Goal: Task Accomplishment & Management: Complete application form

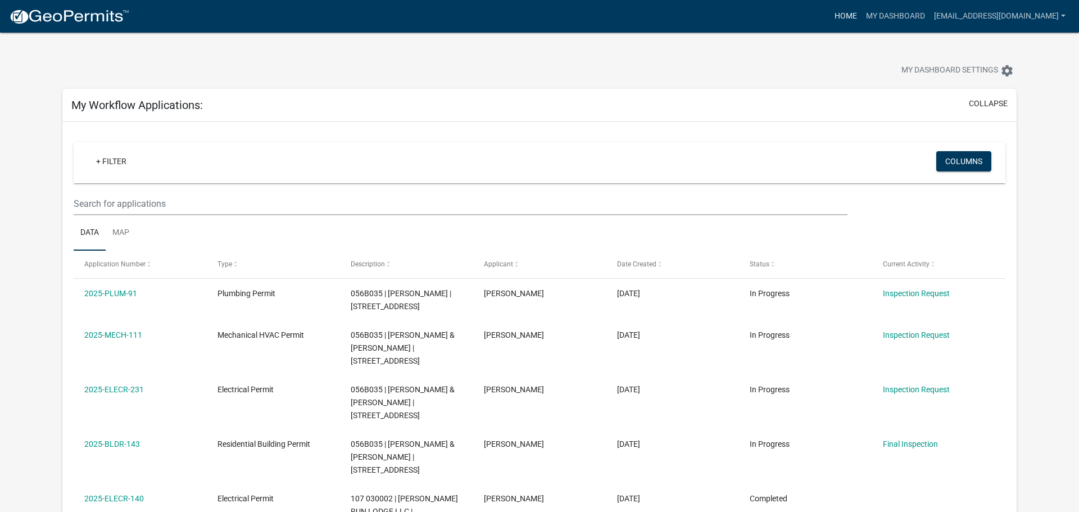
click at [830, 17] on link "Home" at bounding box center [845, 16] width 31 height 21
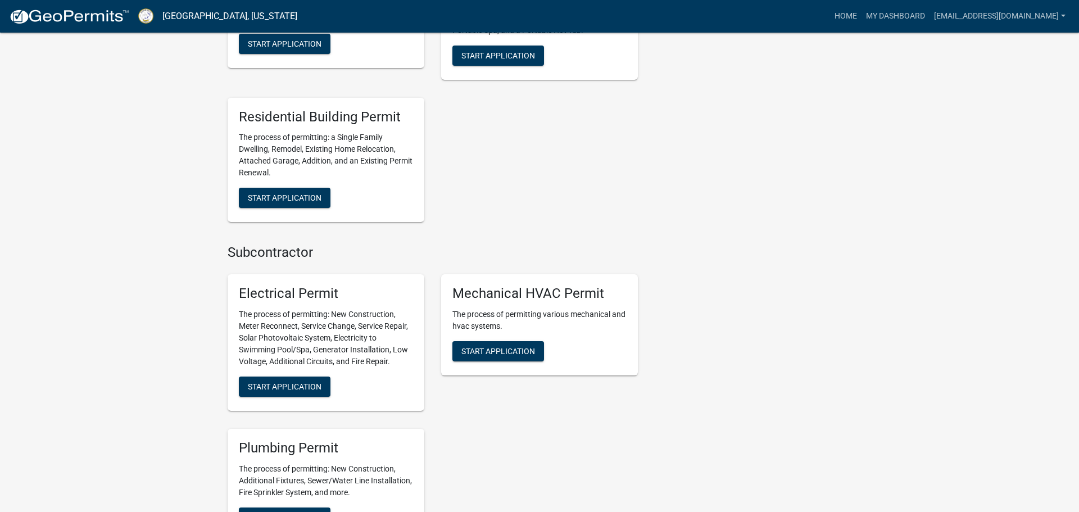
scroll to position [509, 0]
click at [289, 392] on button "Start Application" at bounding box center [285, 386] width 92 height 20
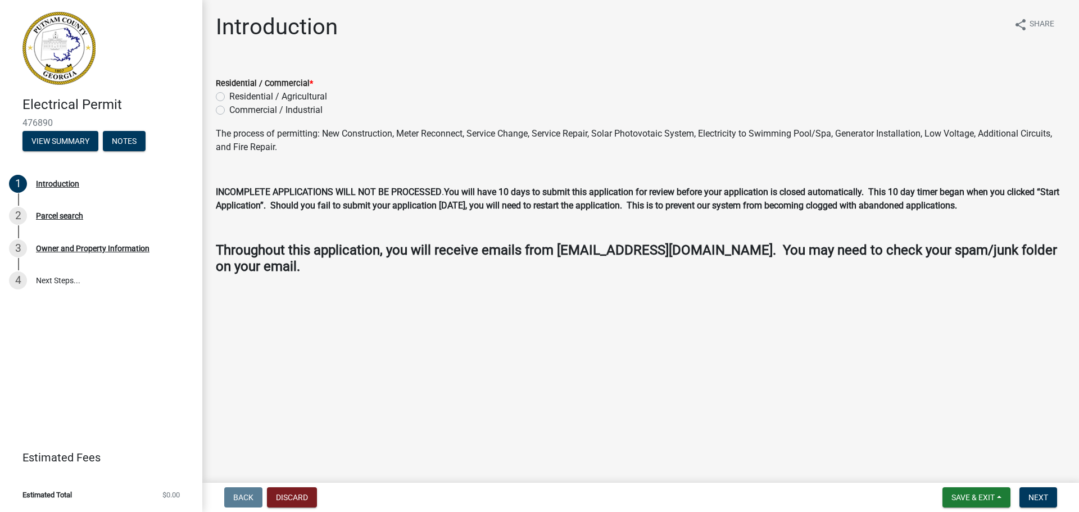
click at [229, 98] on label "Residential / Agricultural" at bounding box center [278, 96] width 98 height 13
click at [229, 97] on input "Residential / Agricultural" at bounding box center [232, 93] width 7 height 7
radio input "true"
click at [1033, 500] on span "Next" at bounding box center [1039, 497] width 20 height 9
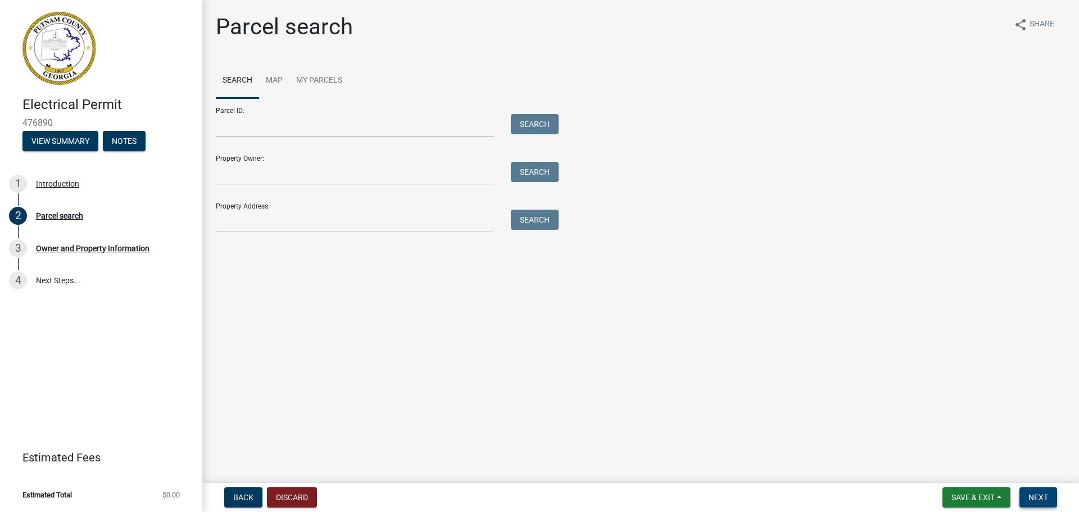
click at [1033, 500] on span "Next" at bounding box center [1039, 497] width 20 height 9
click at [267, 126] on input "Parcel ID:" at bounding box center [355, 125] width 278 height 23
type input "056B035"
click at [548, 123] on button "Search" at bounding box center [535, 124] width 48 height 20
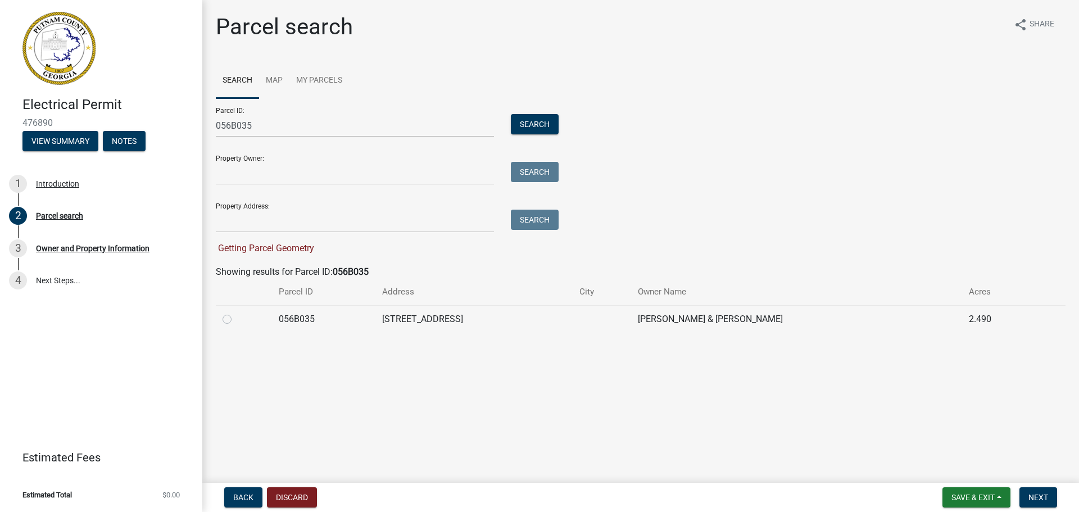
click at [236, 313] on label at bounding box center [236, 313] width 0 height 0
click at [236, 320] on input "radio" at bounding box center [239, 316] width 7 height 7
radio input "true"
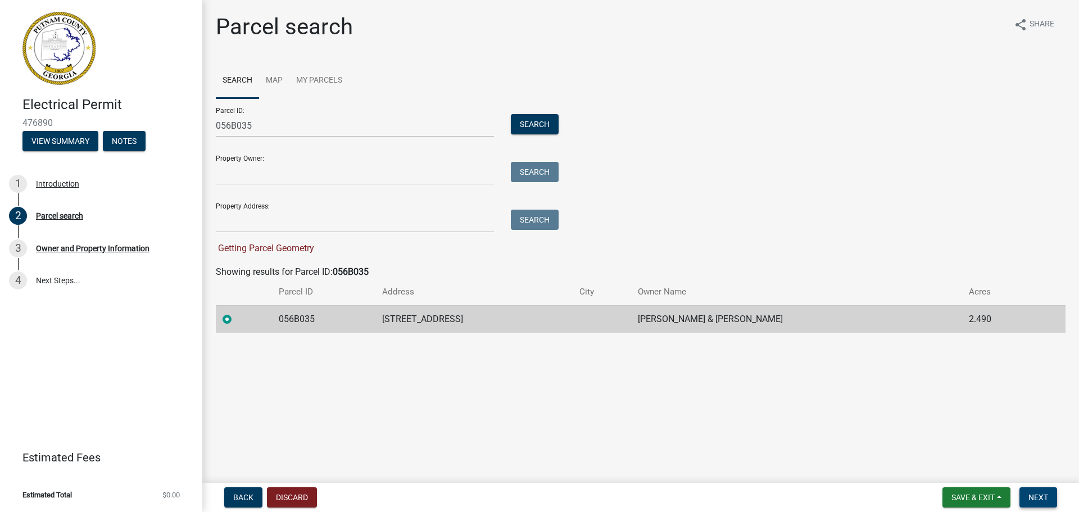
click at [1035, 493] on span "Next" at bounding box center [1039, 497] width 20 height 9
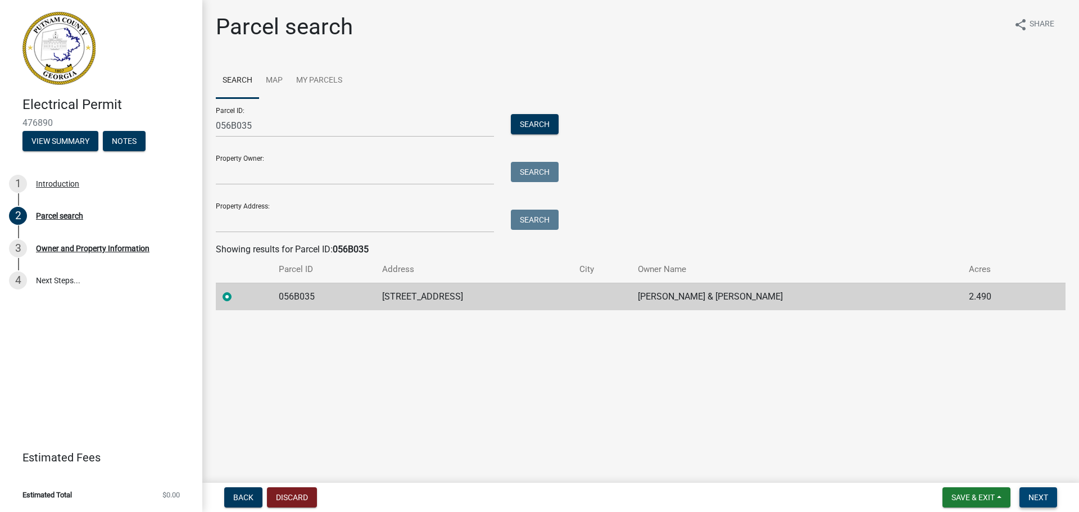
click at [1037, 498] on span "Next" at bounding box center [1039, 497] width 20 height 9
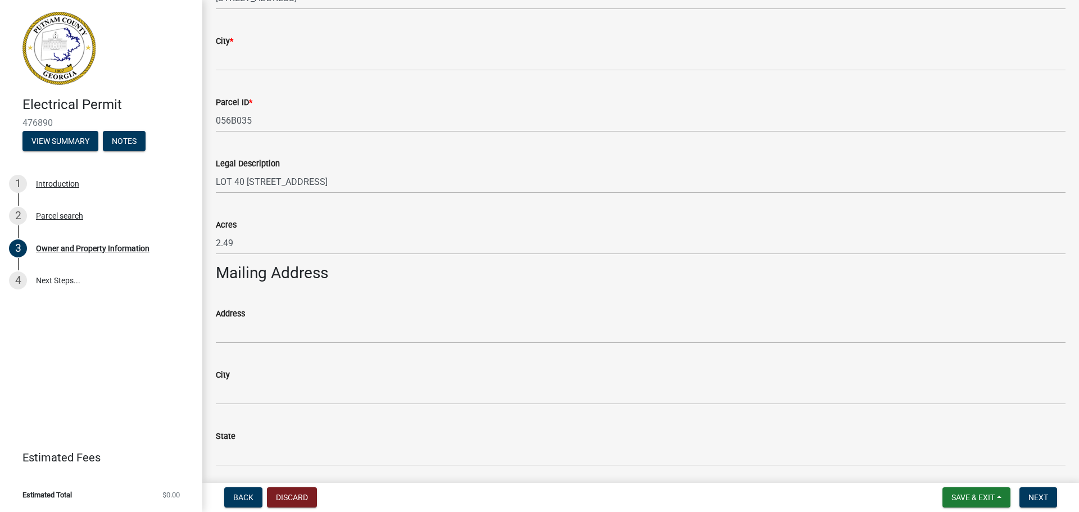
scroll to position [451, 0]
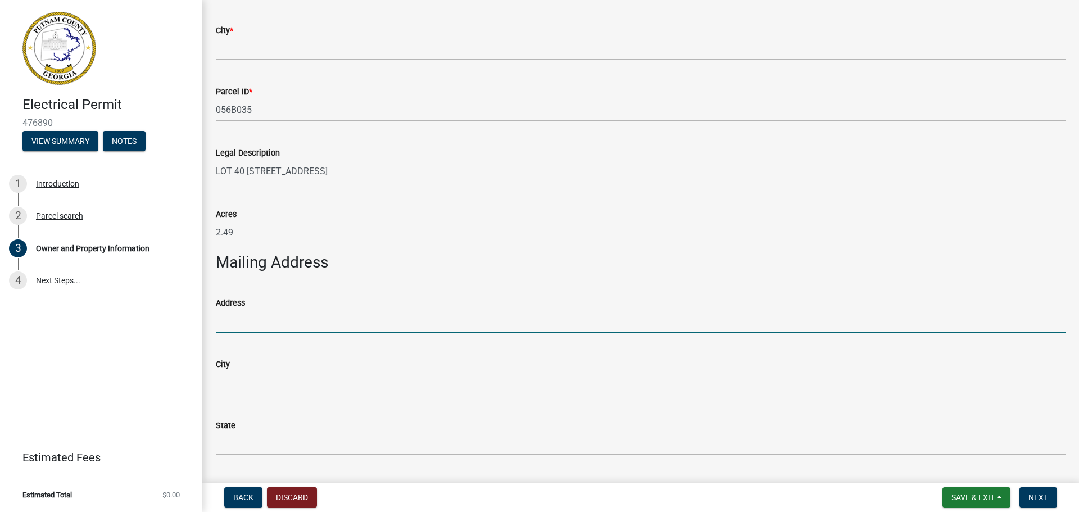
click at [266, 321] on input "Address" at bounding box center [641, 321] width 850 height 23
type input "[STREET_ADDRESS]"
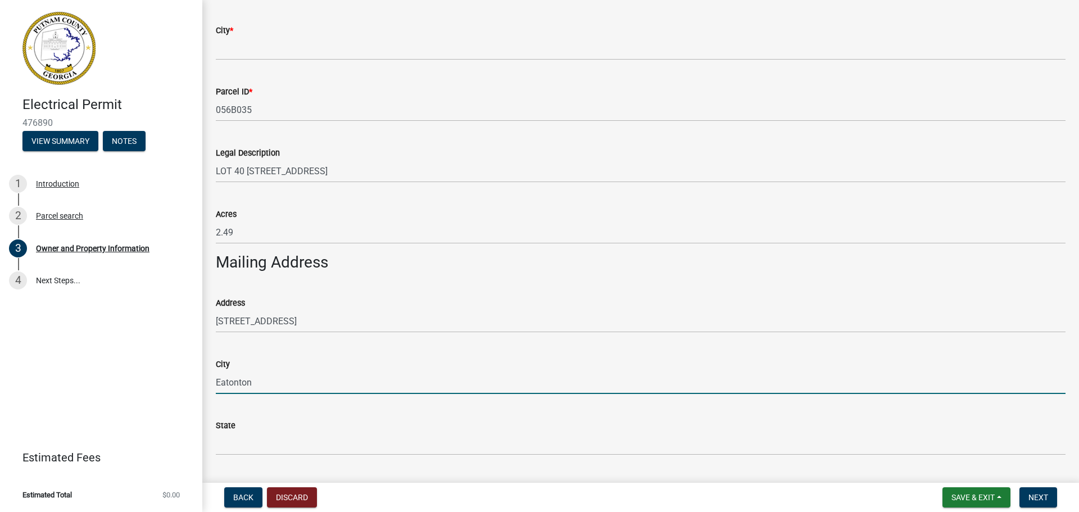
type input "Eatonton"
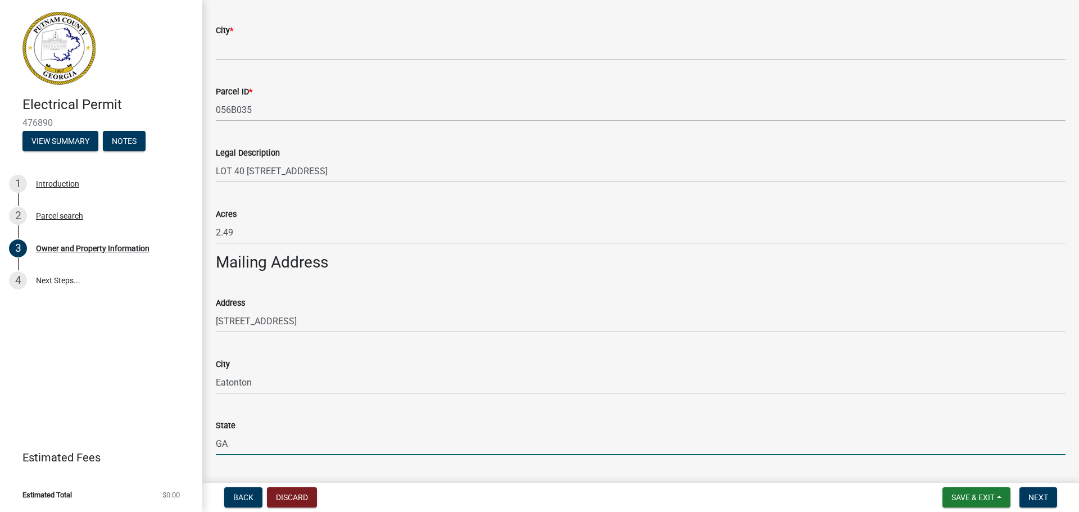
click at [632, 432] on input "GA" at bounding box center [641, 443] width 850 height 23
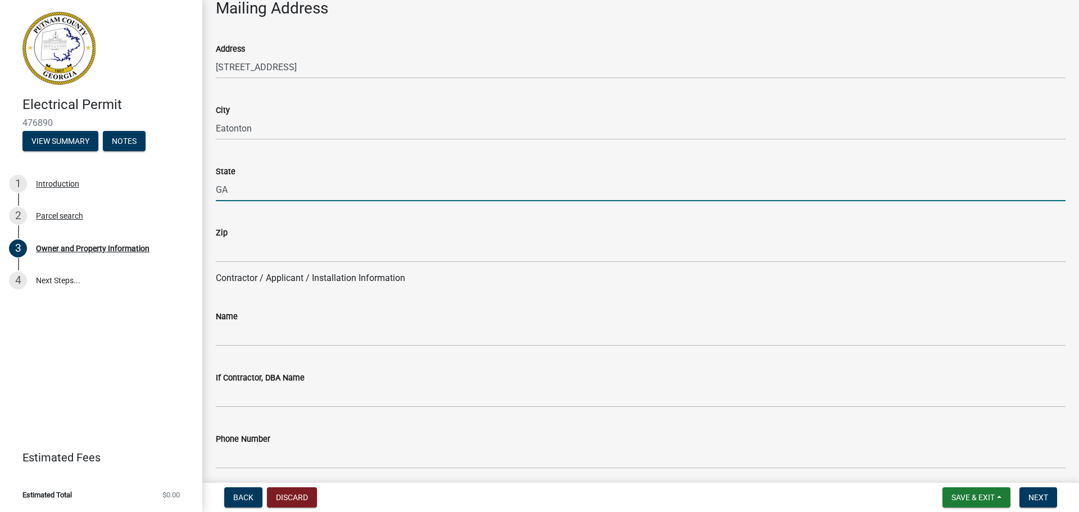
scroll to position [712, 0]
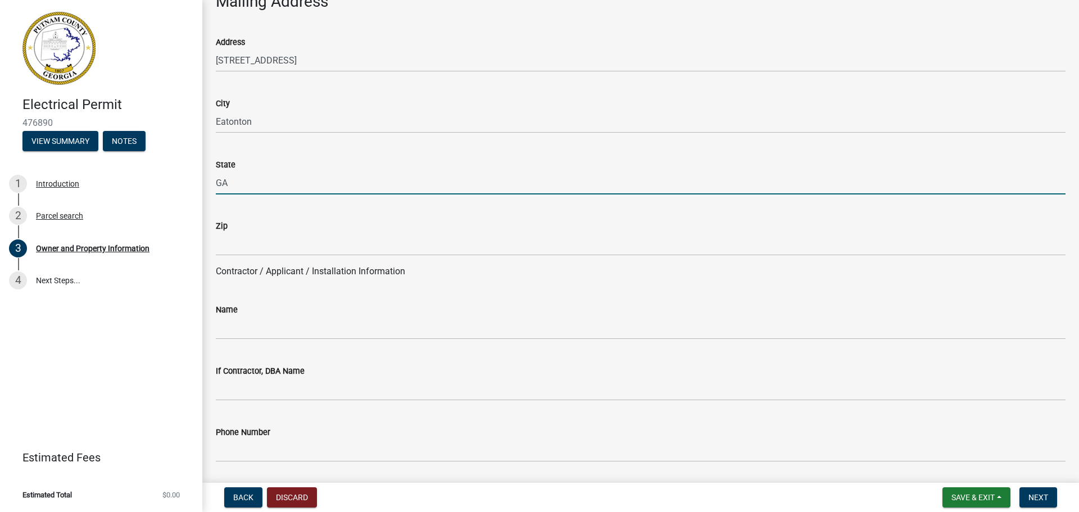
type input "GA"
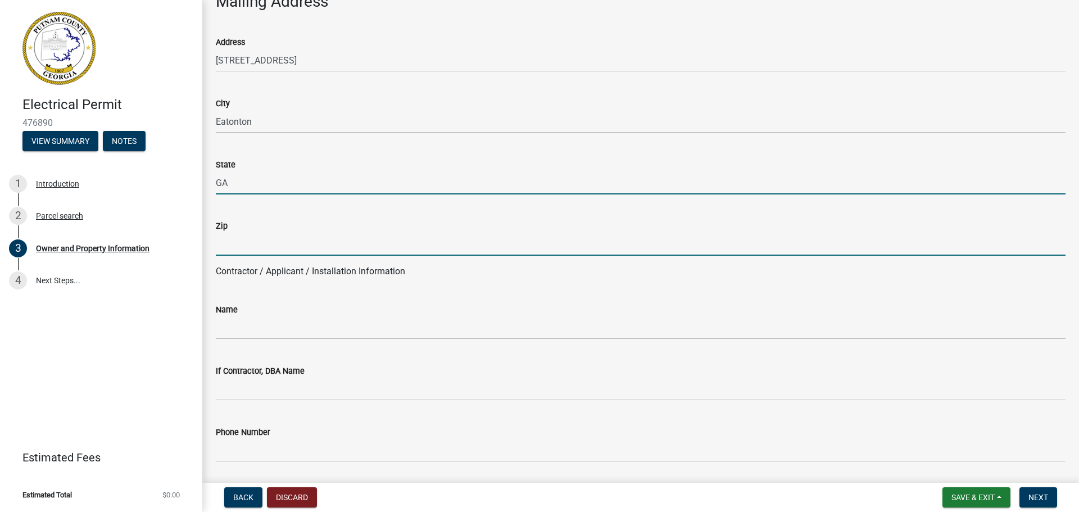
click at [238, 247] on input "Zip" at bounding box center [641, 244] width 850 height 23
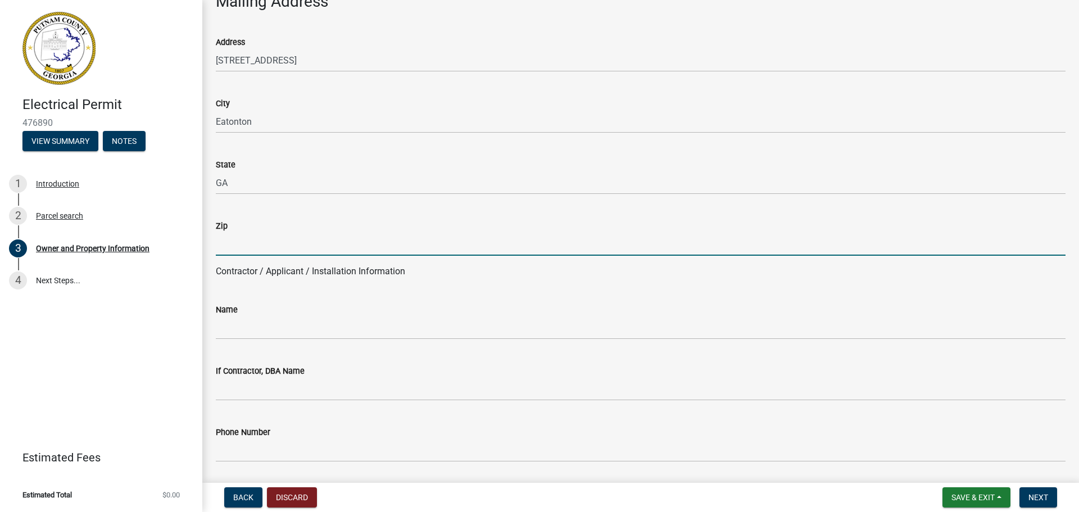
click at [232, 241] on input "Zip" at bounding box center [641, 244] width 850 height 23
type input "2"
type input "31024"
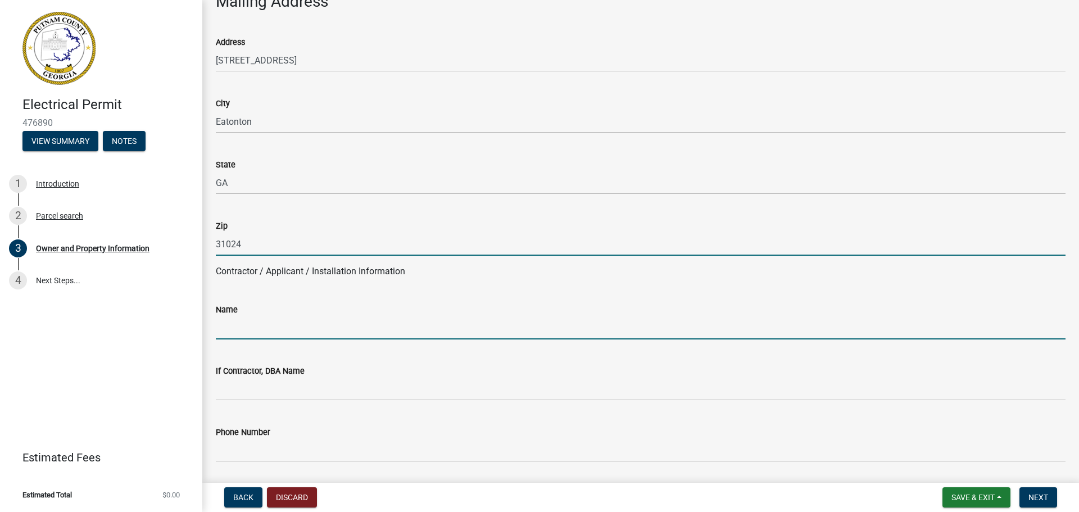
click at [242, 332] on input "Name" at bounding box center [641, 328] width 850 height 23
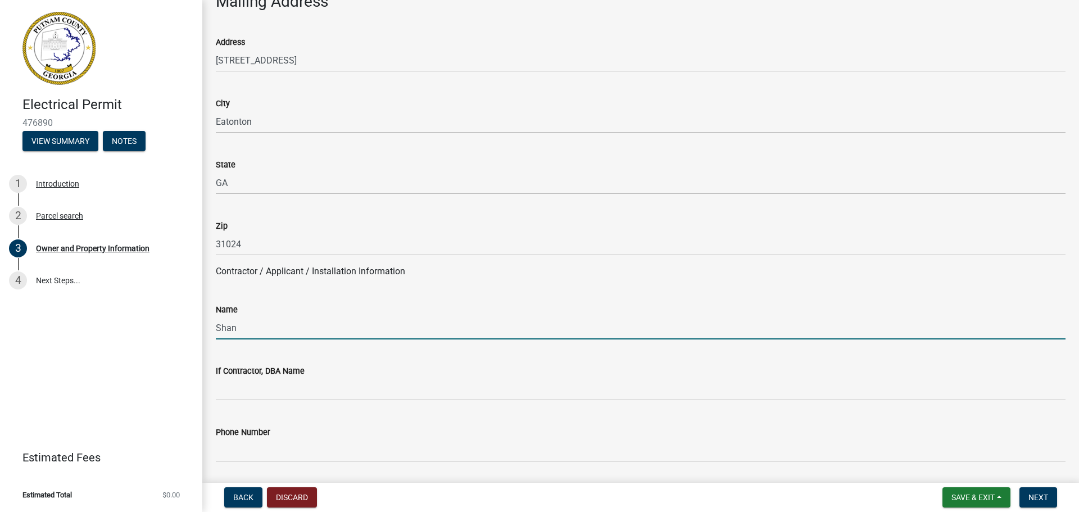
type input "Shanr"
type input "[PERSON_NAME]"
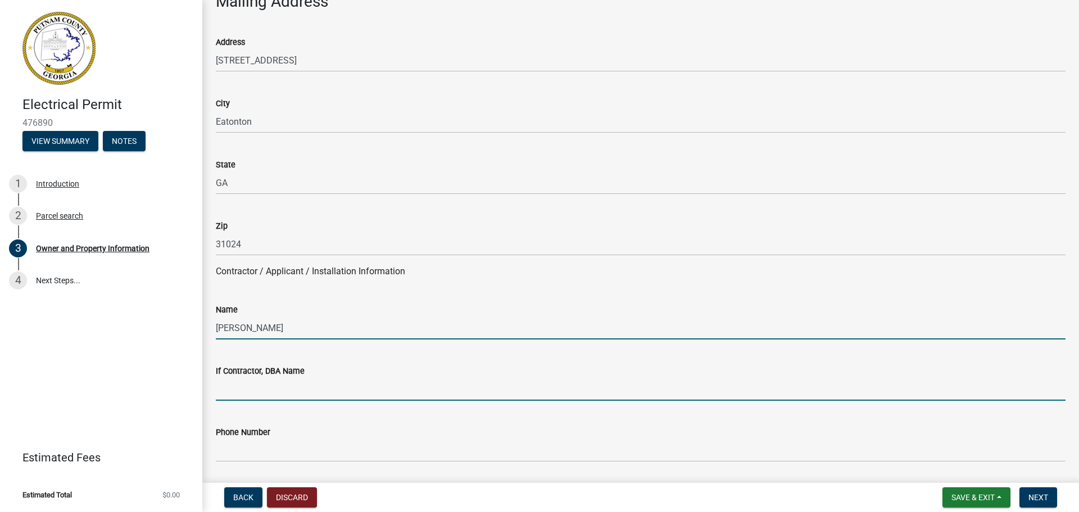
click at [281, 391] on input "If Contractor, DBA Name" at bounding box center [641, 389] width 850 height 23
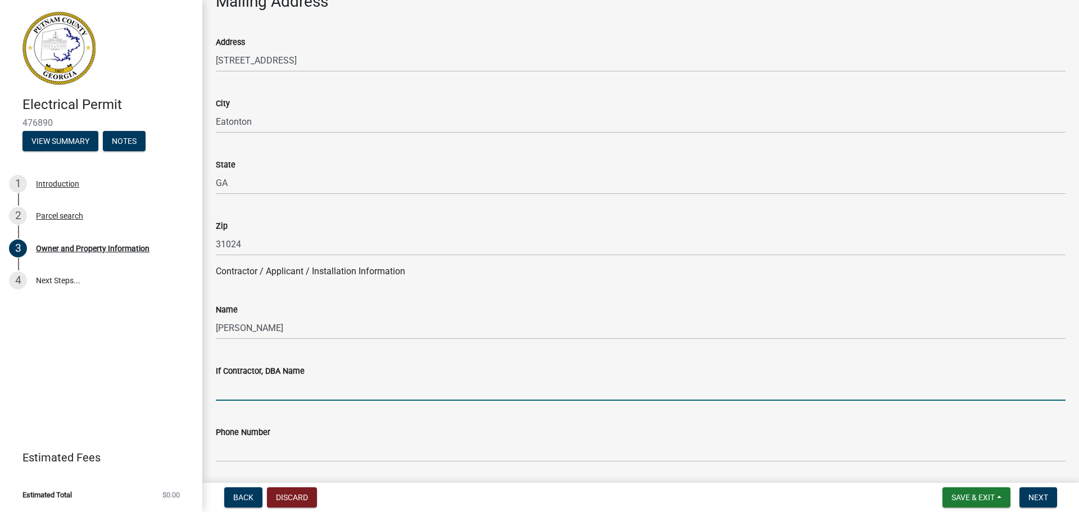
type input "[PERSON_NAME] Electrical LLC"
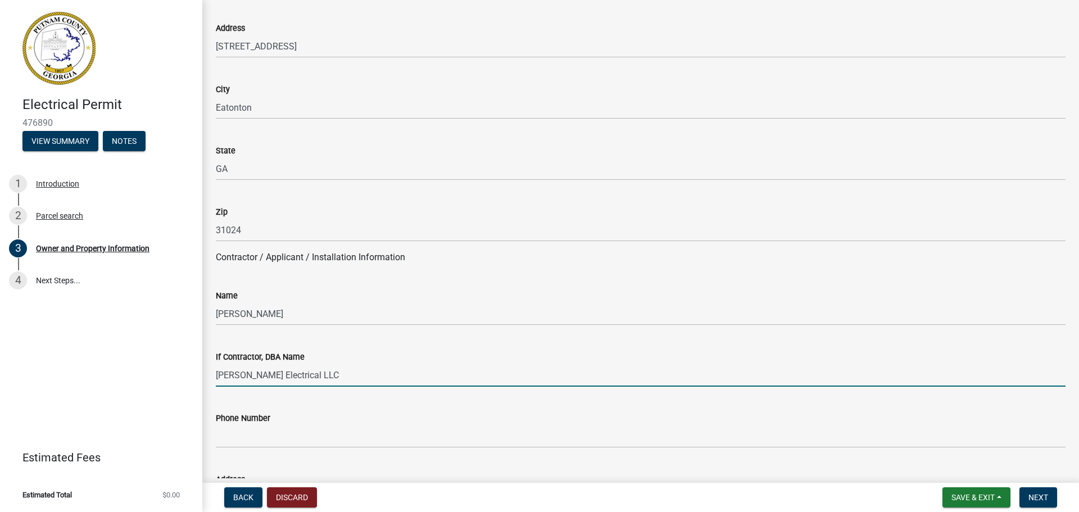
scroll to position [816, 0]
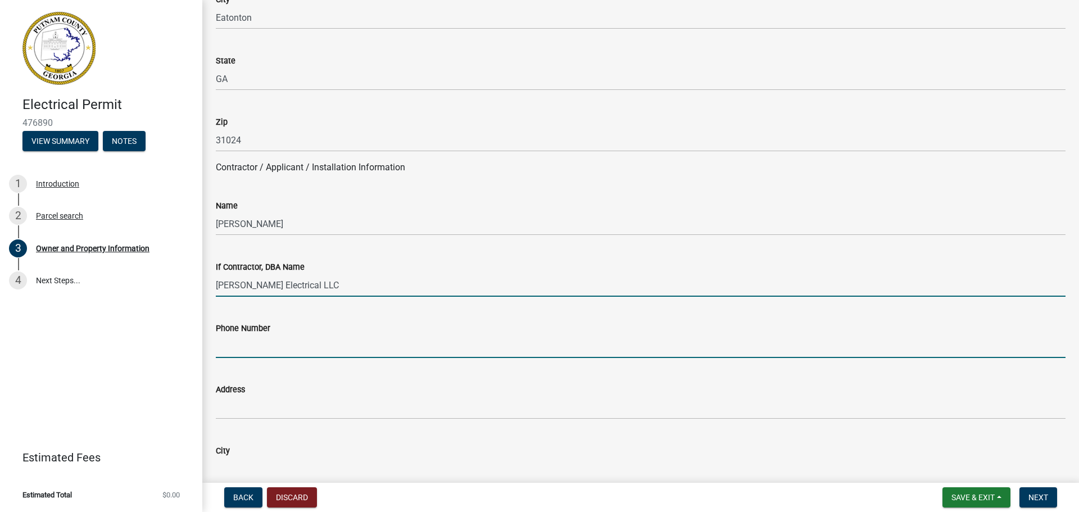
click at [254, 350] on input "Phone Number" at bounding box center [641, 346] width 850 height 23
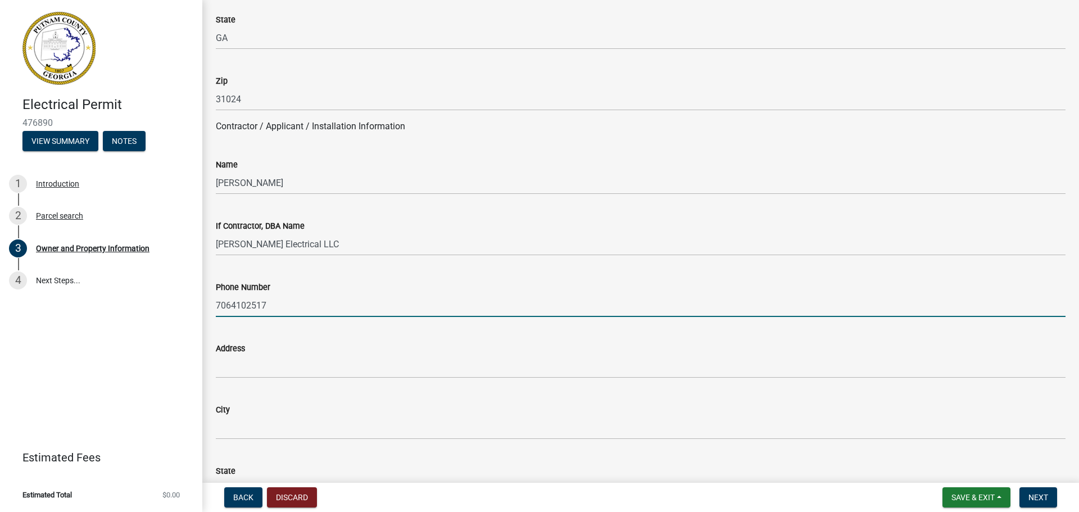
scroll to position [891, 0]
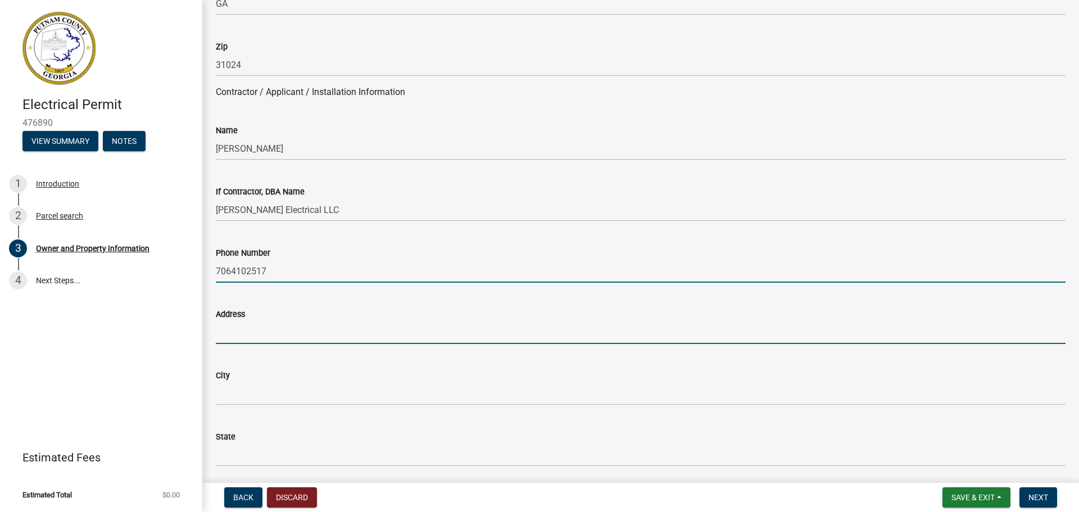
click at [260, 331] on input "Address" at bounding box center [641, 332] width 850 height 23
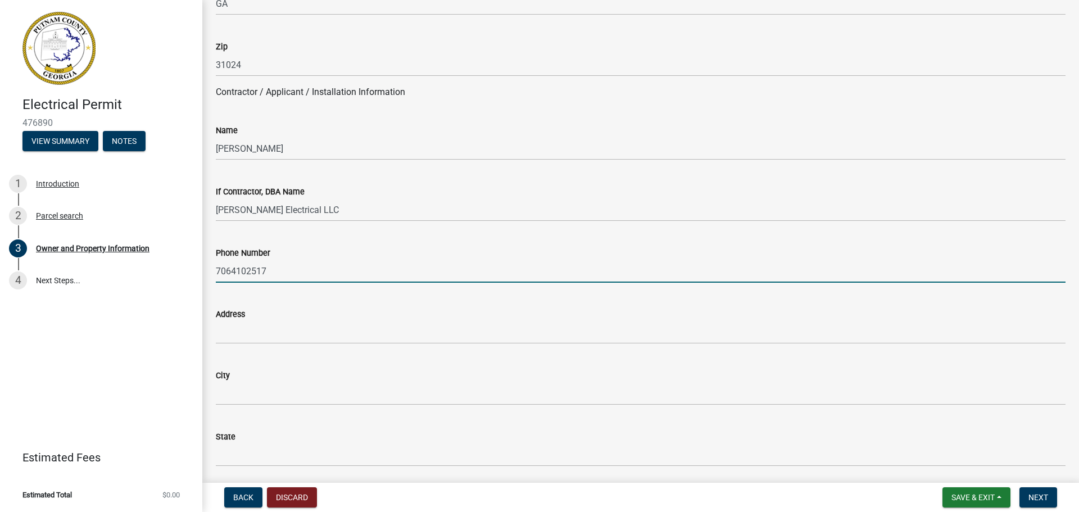
click at [290, 270] on input "7064102517" at bounding box center [641, 271] width 850 height 23
drag, startPoint x: 290, startPoint y: 270, endPoint x: 175, endPoint y: 263, distance: 114.4
click at [175, 263] on div "Electrical Permit 476890 View Summary Notes 1 Introduction 2 Parcel search 3 Ow…" at bounding box center [539, 256] width 1079 height 512
paste input "[PHONE_NUMBER]"
type input "[PHONE_NUMBER]"
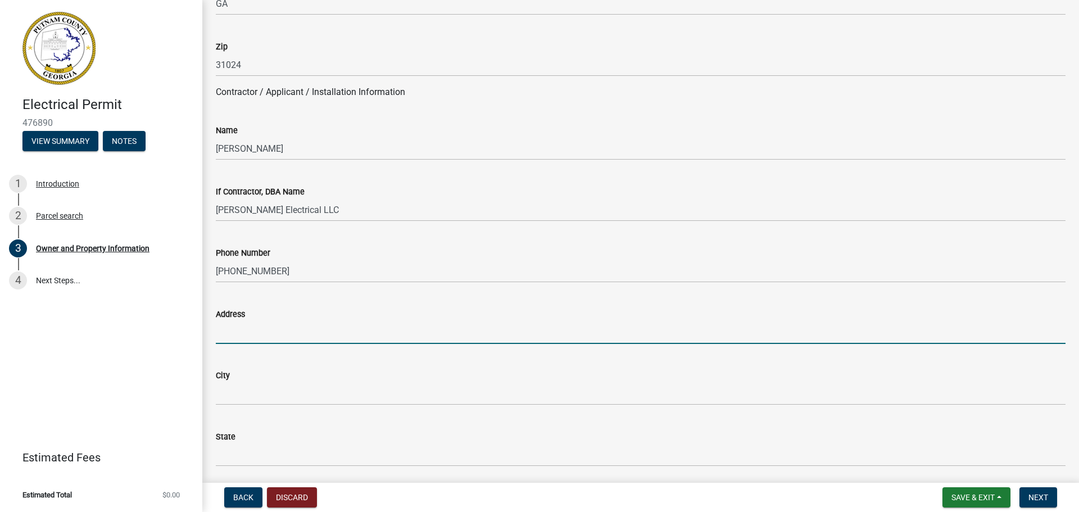
click at [253, 337] on input "Address" at bounding box center [641, 332] width 850 height 23
paste input "P.O. Box 5125."
type input "P.O. Box 5125."
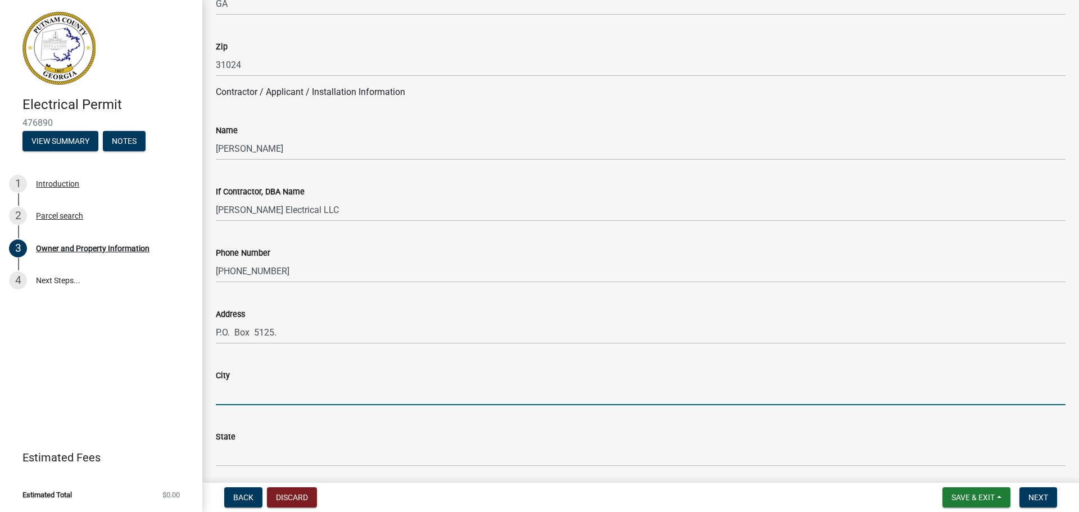
click at [276, 382] on input "City" at bounding box center [641, 393] width 850 height 23
type input "[GEOGRAPHIC_DATA]"
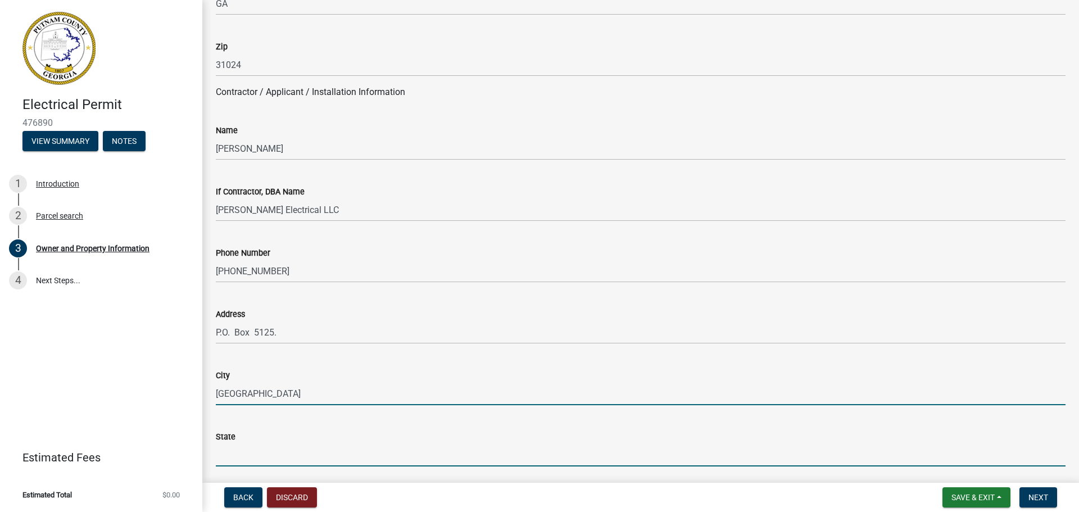
type input "GA"
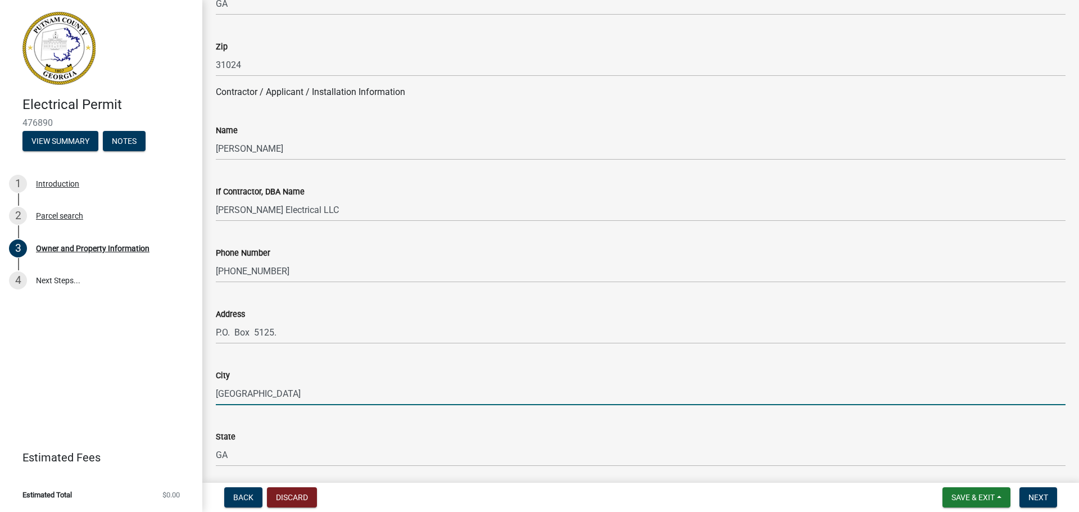
type input "30503"
type input "[EMAIL_ADDRESS][DOMAIN_NAME]"
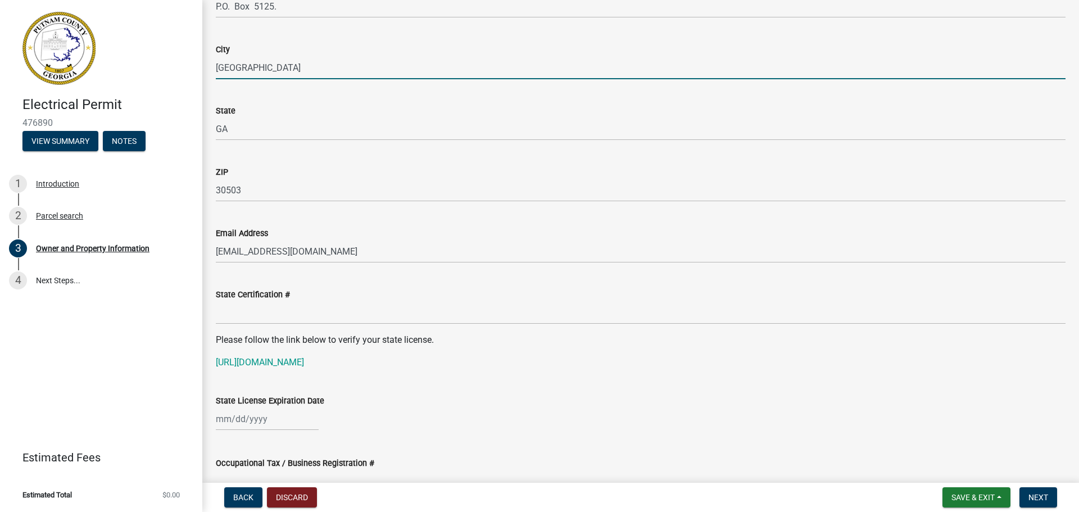
scroll to position [1283, 0]
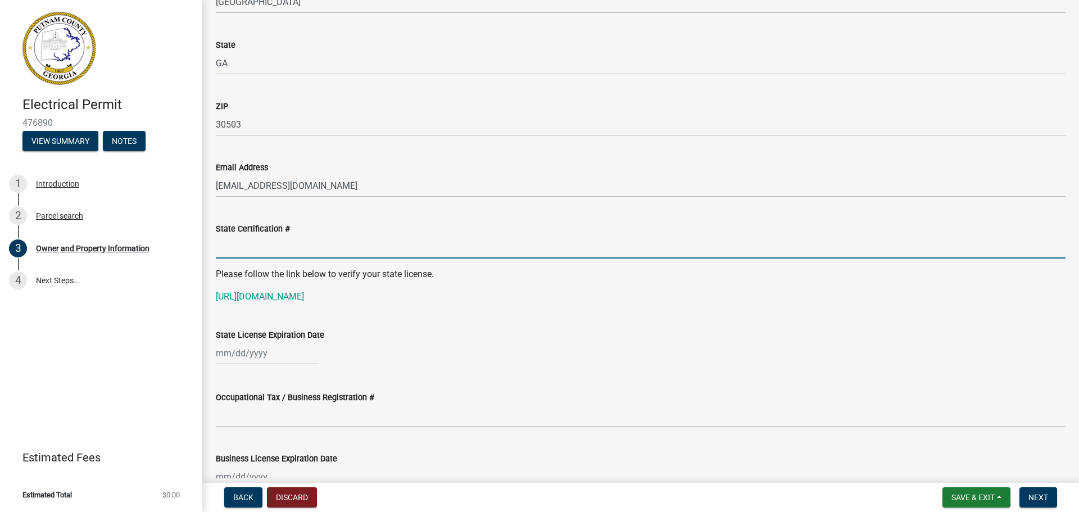
click at [292, 249] on input "State Certification #" at bounding box center [641, 247] width 850 height 23
paste input "EN212376"
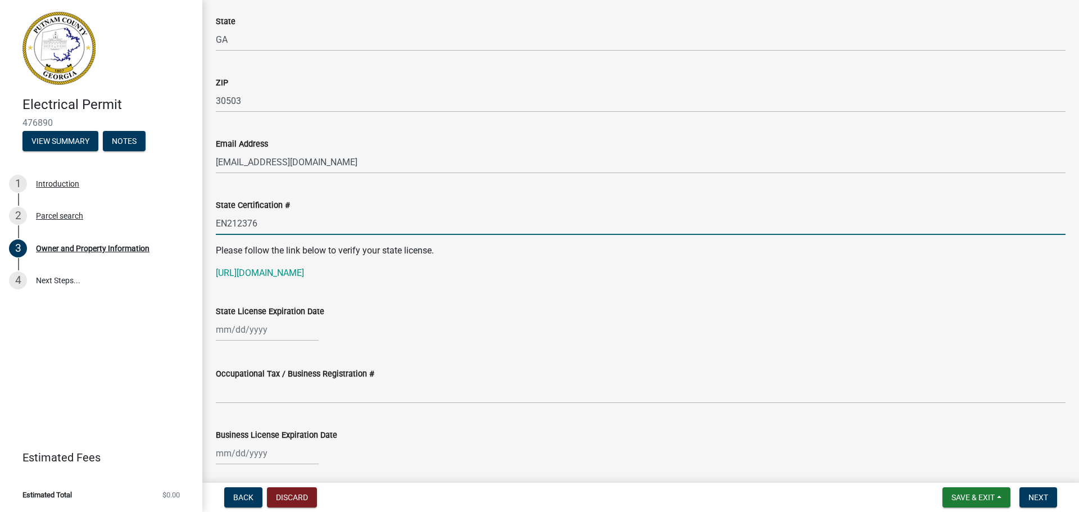
scroll to position [1319, 0]
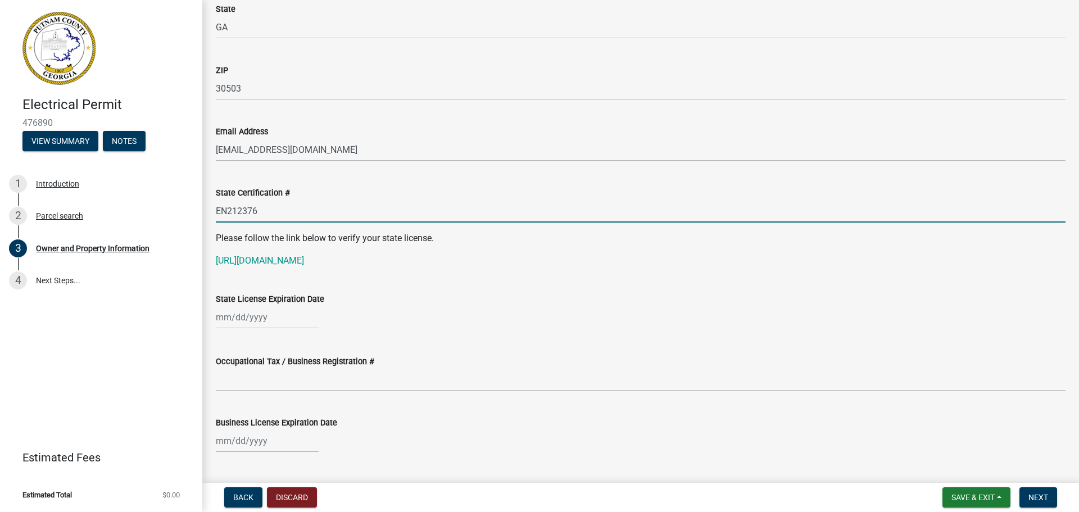
type input "EN212376"
click at [283, 321] on div at bounding box center [267, 317] width 103 height 23
select select "9"
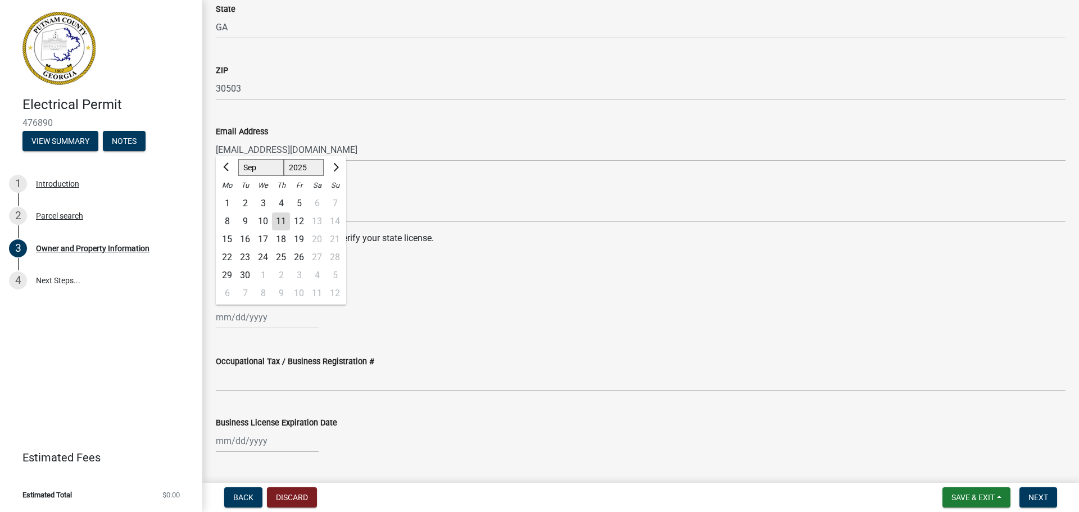
click at [316, 169] on select "1525 1526 1527 1528 1529 1530 1531 1532 1533 1534 1535 1536 1537 1538 1539 1540…" at bounding box center [304, 167] width 40 height 17
select select "2026"
click at [284, 159] on select "1525 1526 1527 1528 1529 1530 1531 1532 1533 1534 1535 1536 1537 1538 1539 1540…" at bounding box center [304, 167] width 40 height 17
click at [227, 168] on span "Previous month" at bounding box center [227, 167] width 8 height 8
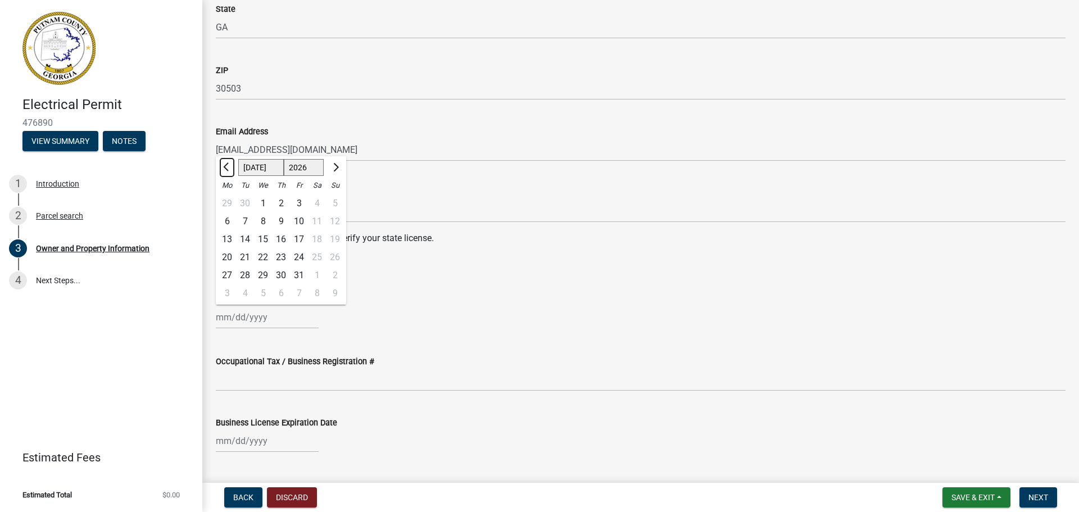
click at [227, 168] on span "Previous month" at bounding box center [227, 167] width 8 height 8
select select "6"
click at [249, 273] on div "30" at bounding box center [245, 275] width 18 height 18
type input "[DATE]"
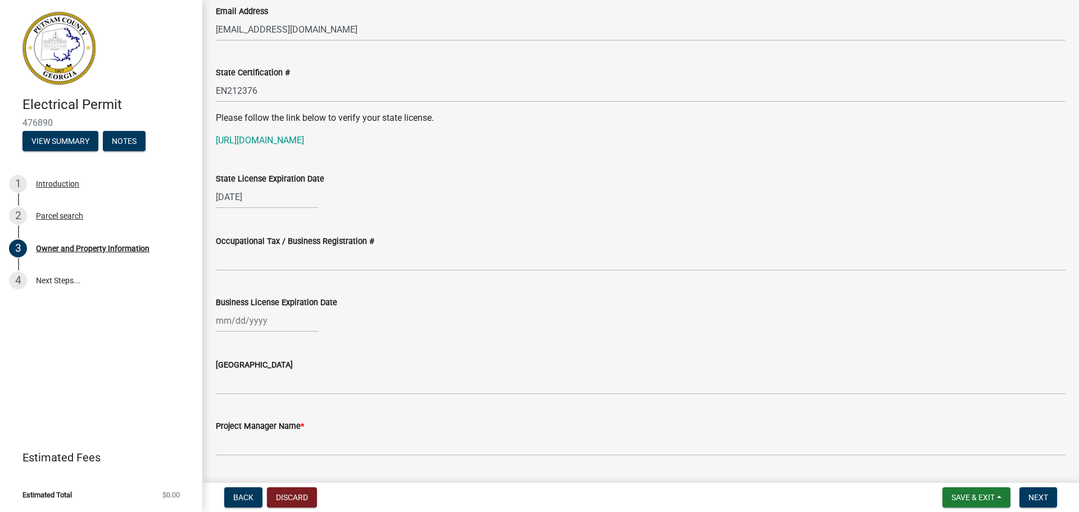
scroll to position [1443, 0]
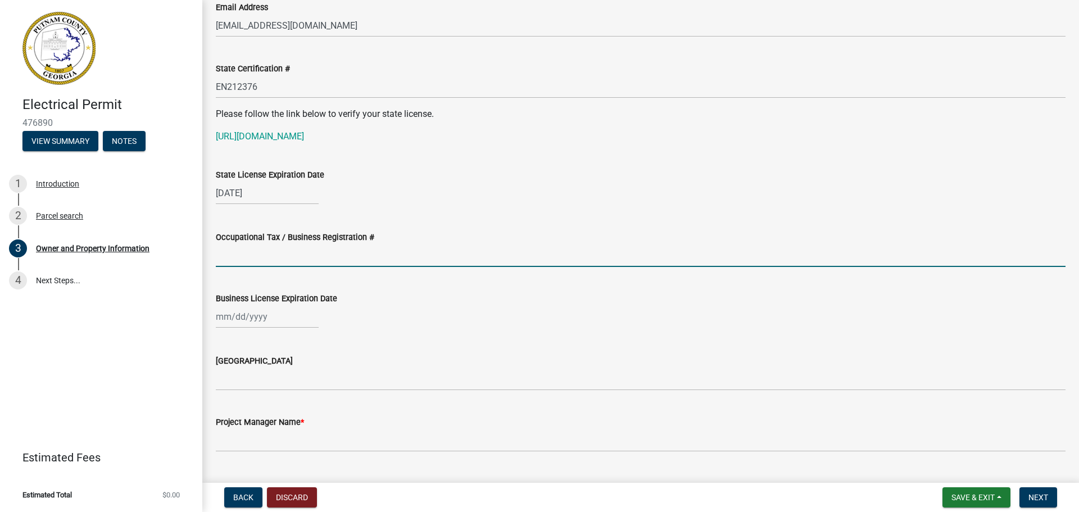
click at [273, 257] on input "Occupational Tax / Business Registration #" at bounding box center [641, 255] width 850 height 23
click at [237, 254] on input "Occupational Tax / Business Registration #" at bounding box center [641, 255] width 850 height 23
paste input "GBUSR24-2673"
type input "GBUSR24-2673"
click at [230, 319] on div at bounding box center [267, 316] width 103 height 23
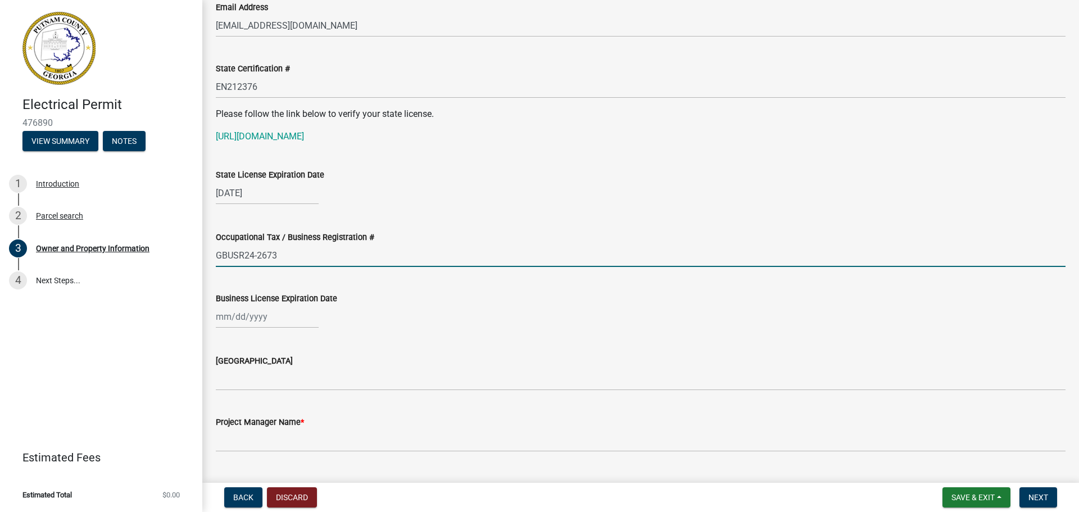
select select "9"
select select "2025"
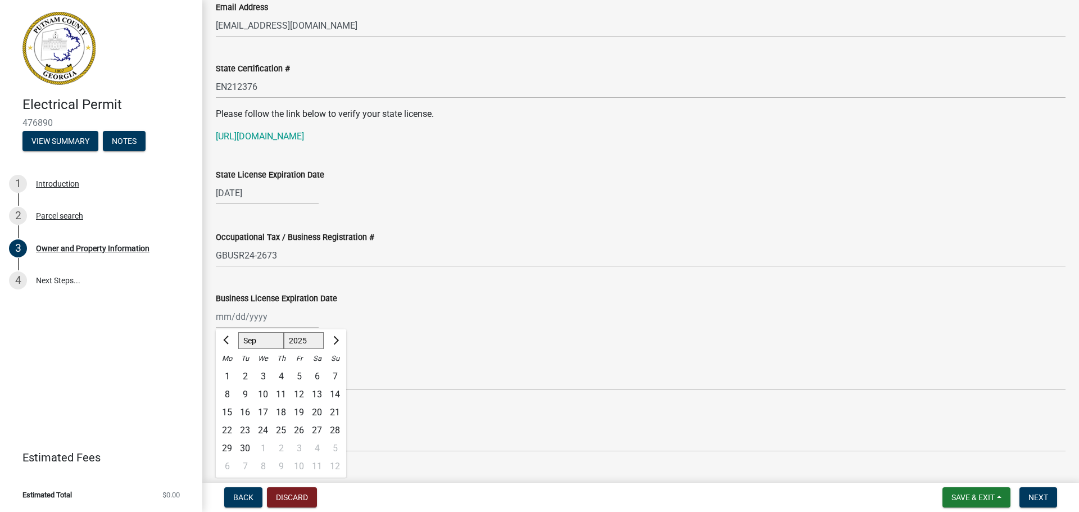
click at [456, 343] on div "[GEOGRAPHIC_DATA]" at bounding box center [641, 364] width 850 height 52
click at [246, 321] on div at bounding box center [267, 316] width 103 height 23
select select "9"
select select "2025"
click at [224, 338] on span "Previous month" at bounding box center [227, 340] width 8 height 8
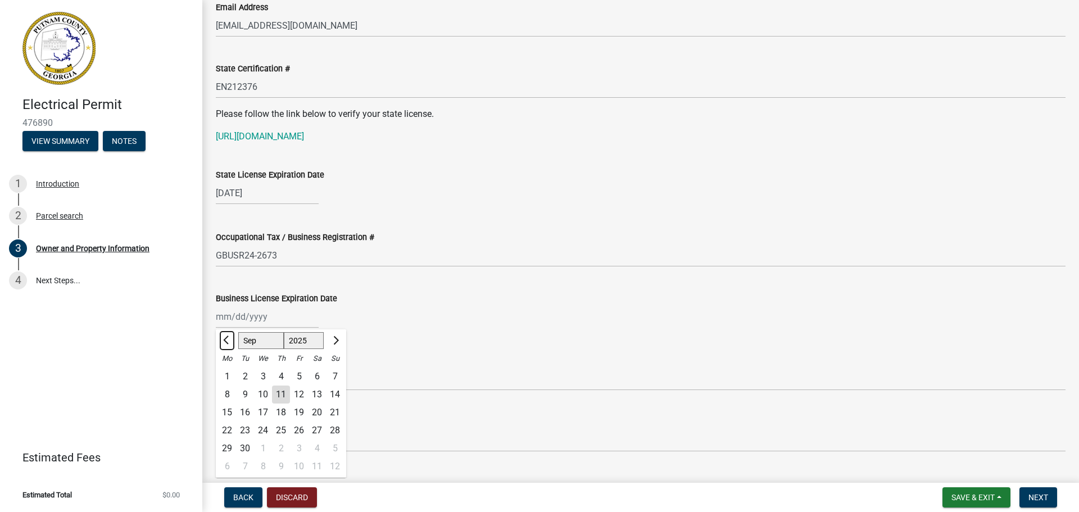
select select "8"
click at [374, 324] on div "[PERSON_NAME] Feb Mar Apr [PERSON_NAME][DATE] Oct Nov [DATE] 1526 1527 1528 152…" at bounding box center [641, 316] width 850 height 23
click at [415, 310] on div at bounding box center [641, 316] width 850 height 23
click at [254, 308] on div at bounding box center [267, 316] width 103 height 23
select select "9"
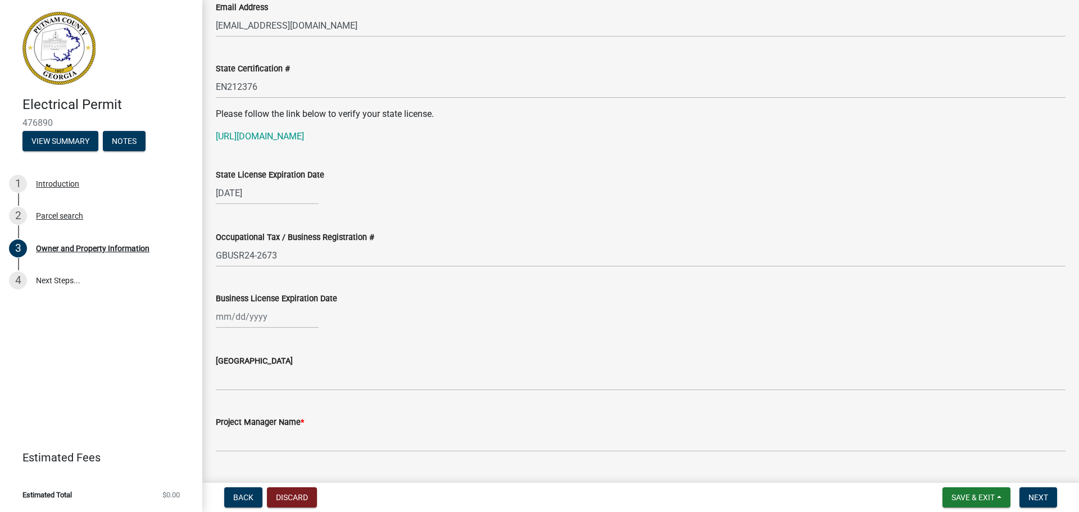
select select "2025"
click at [233, 319] on input "Business License Expiration Date" at bounding box center [267, 316] width 103 height 23
type input "[DATE]"
click at [419, 332] on wm-data-entity-input "Business License Expiration Date [DATE] Jan Feb Mar Apr May Jun [DATE] Aug Sep …" at bounding box center [641, 307] width 850 height 62
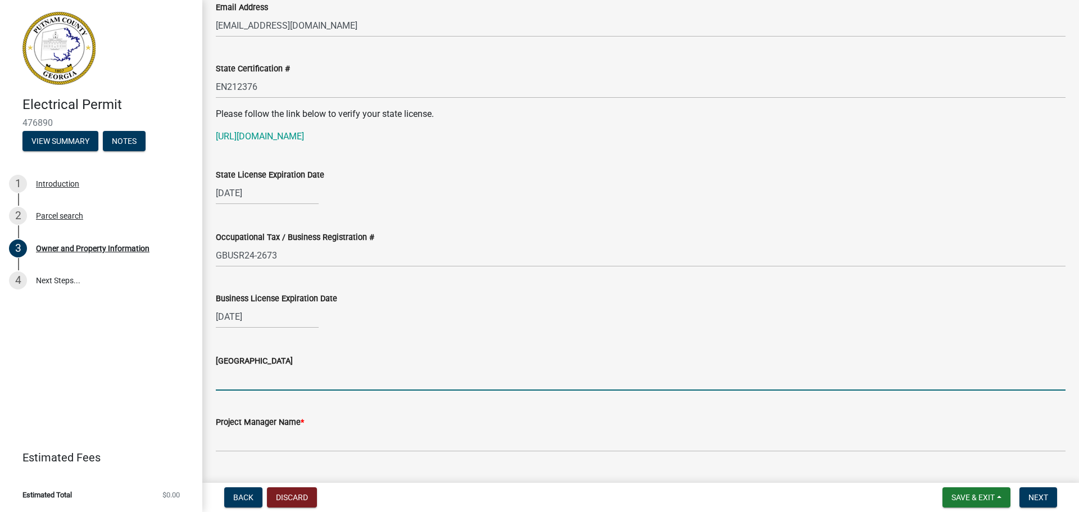
click at [257, 382] on input "[GEOGRAPHIC_DATA]" at bounding box center [641, 379] width 850 height 23
drag, startPoint x: 306, startPoint y: 375, endPoint x: 299, endPoint y: 381, distance: 9.6
click at [305, 376] on input "[GEOGRAPHIC_DATA]" at bounding box center [641, 379] width 850 height 23
type input "Hall"
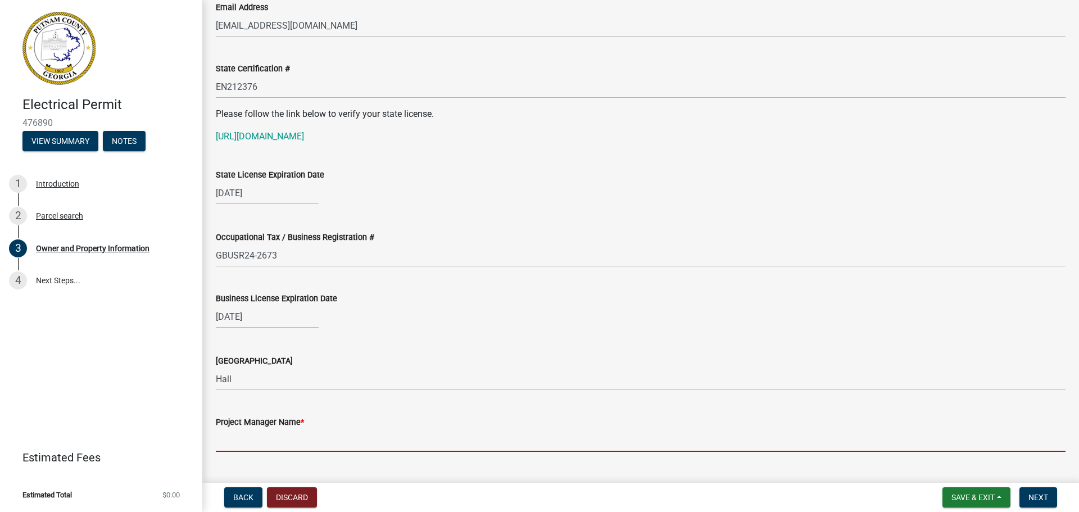
click at [237, 438] on input "Project Manager Name *" at bounding box center [641, 440] width 850 height 23
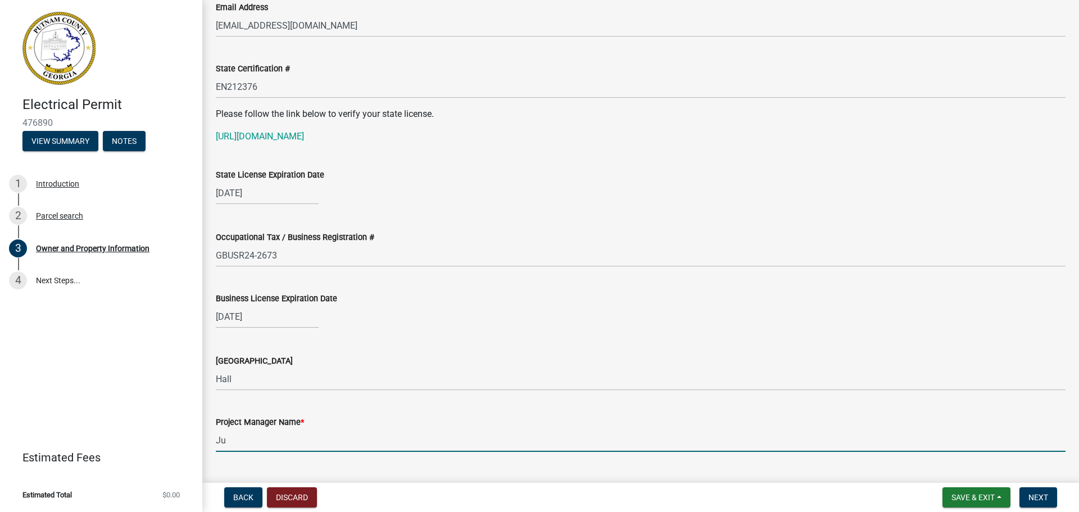
type input "[PERSON_NAME]"
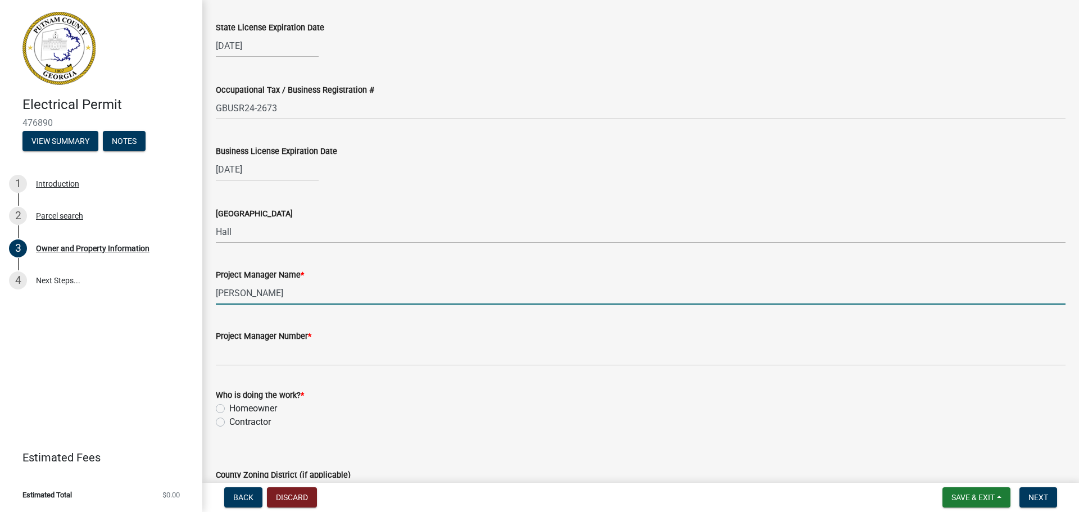
scroll to position [1607, 0]
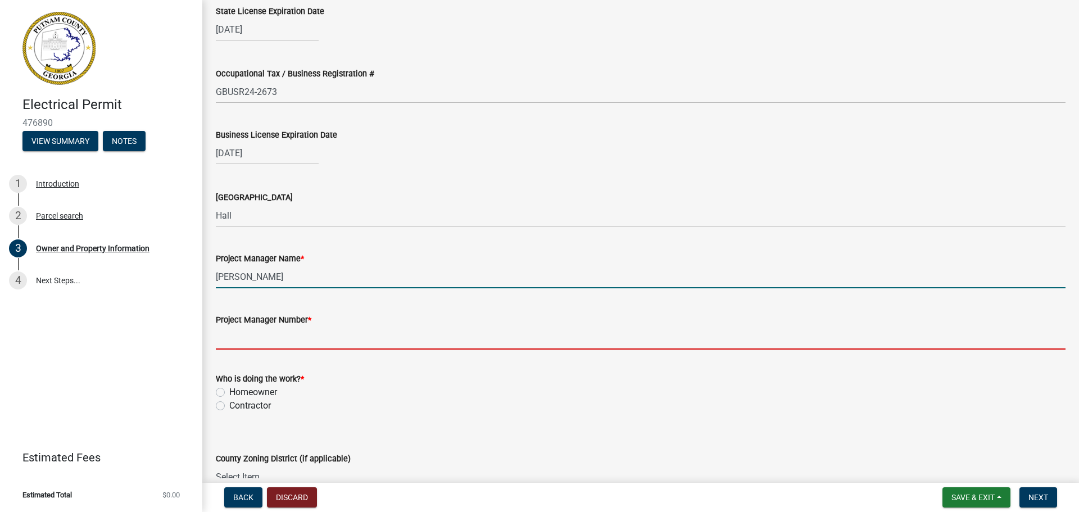
click at [242, 343] on input "Project Manager Number *" at bounding box center [641, 338] width 850 height 23
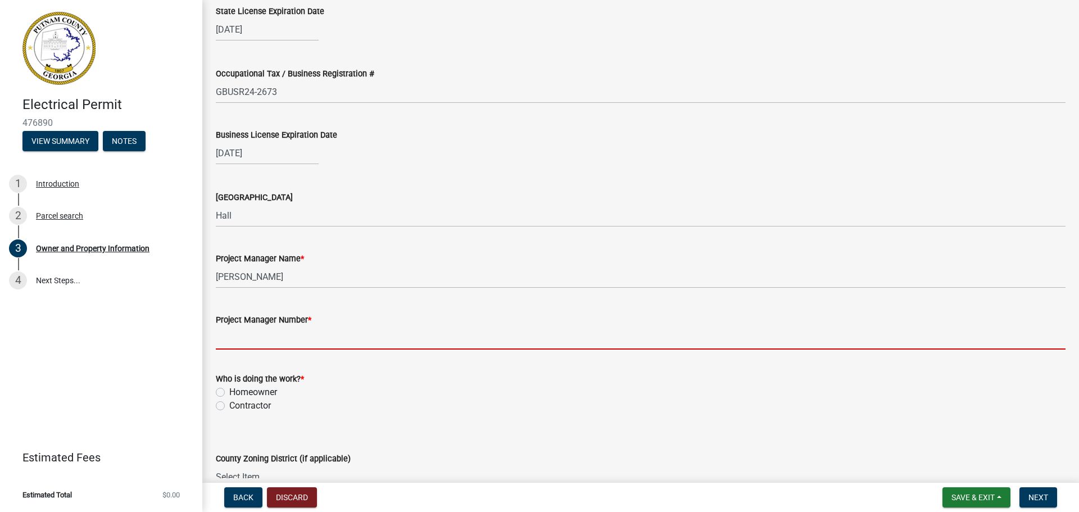
type input "[PHONE_NUMBER]"
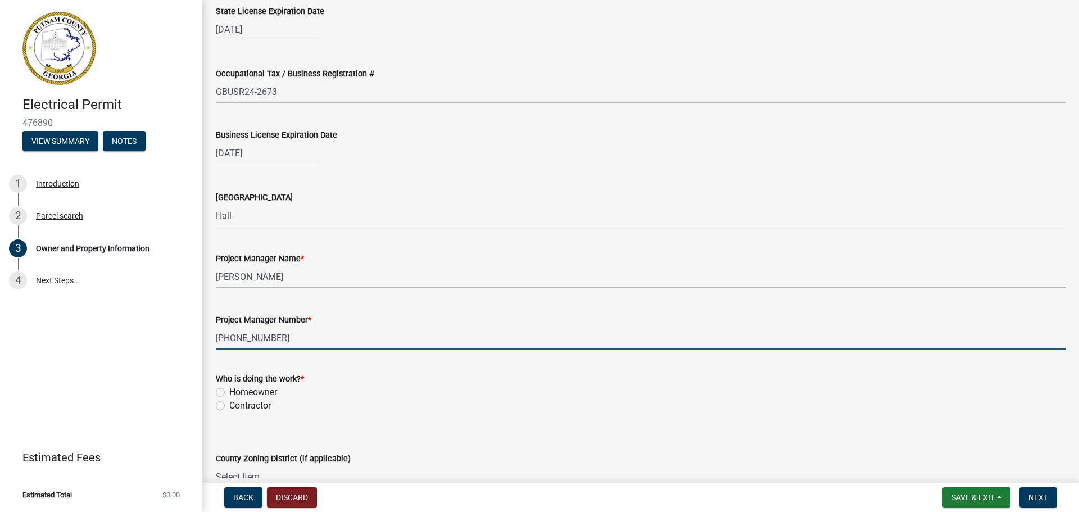
click at [229, 404] on label "Contractor" at bounding box center [250, 405] width 42 height 13
click at [229, 404] on input "Contractor" at bounding box center [232, 402] width 7 height 7
radio input "true"
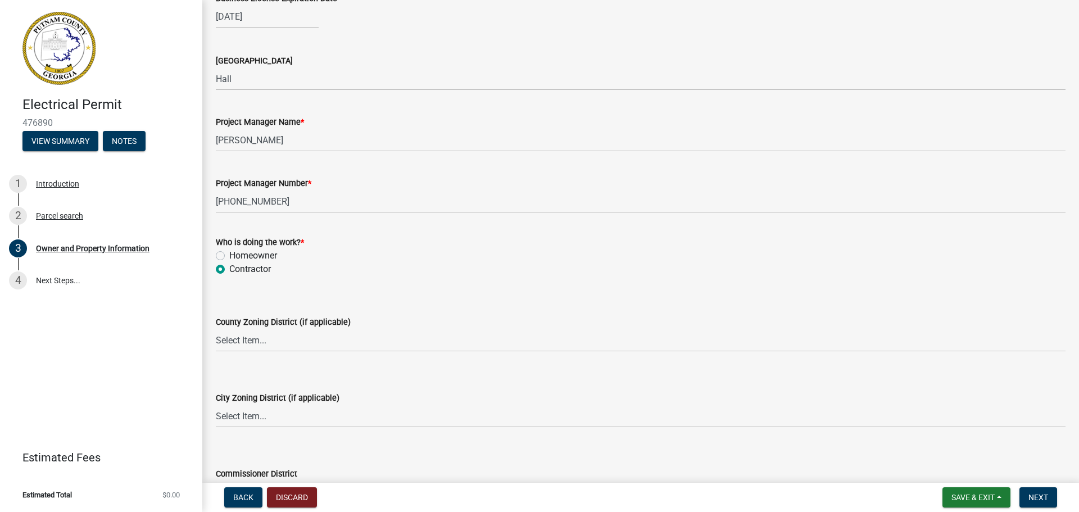
scroll to position [1764, 0]
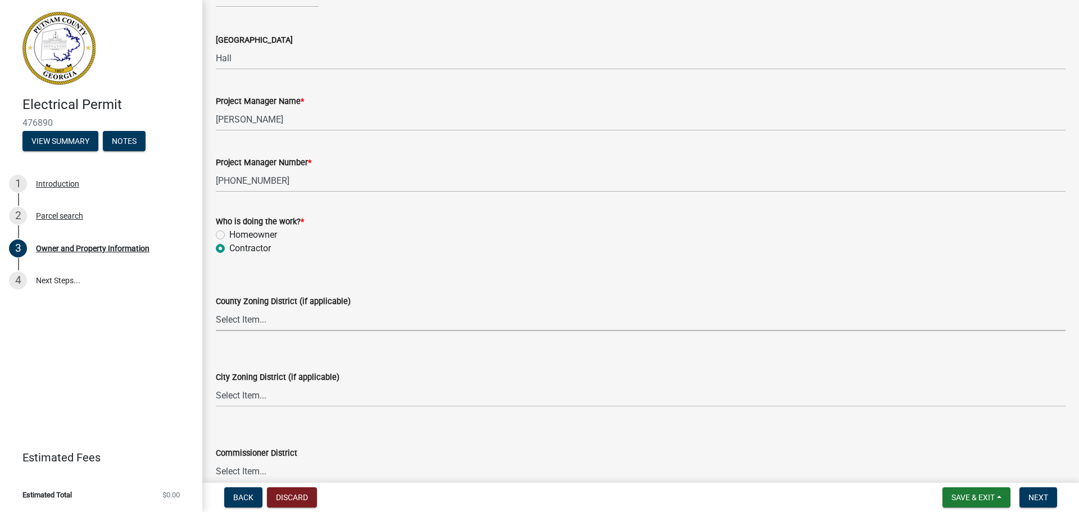
click at [284, 319] on select "Select Item... AG-1 R-1R R-1 R-2 MHP RM-1 RM-3 C-1 C-2 I-M PUD N/A" at bounding box center [641, 319] width 850 height 23
click at [371, 397] on select "Select Item... A-1 A-2 R-1 R-2 R-3 R-4 MHP C-1 C-2 I-1 I-2 DB FH H-P N/A" at bounding box center [641, 395] width 850 height 23
click at [270, 322] on select "Select Item... AG-1 R-1R R-1 R-2 MHP RM-1 RM-3 C-1 C-2 I-M PUD N/A" at bounding box center [641, 319] width 850 height 23
click at [216, 308] on select "Select Item... AG-1 R-1R R-1 R-2 MHP RM-1 RM-3 C-1 C-2 I-M PUD N/A" at bounding box center [641, 319] width 850 height 23
select select "34fe85c2-5f76-4343-b6bb-8ca387e0bed7"
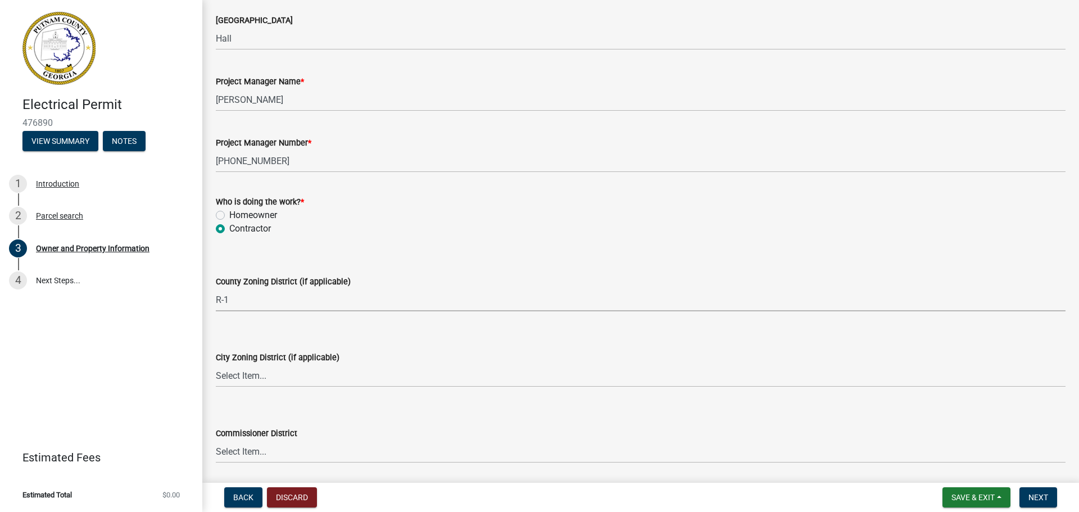
scroll to position [1799, 0]
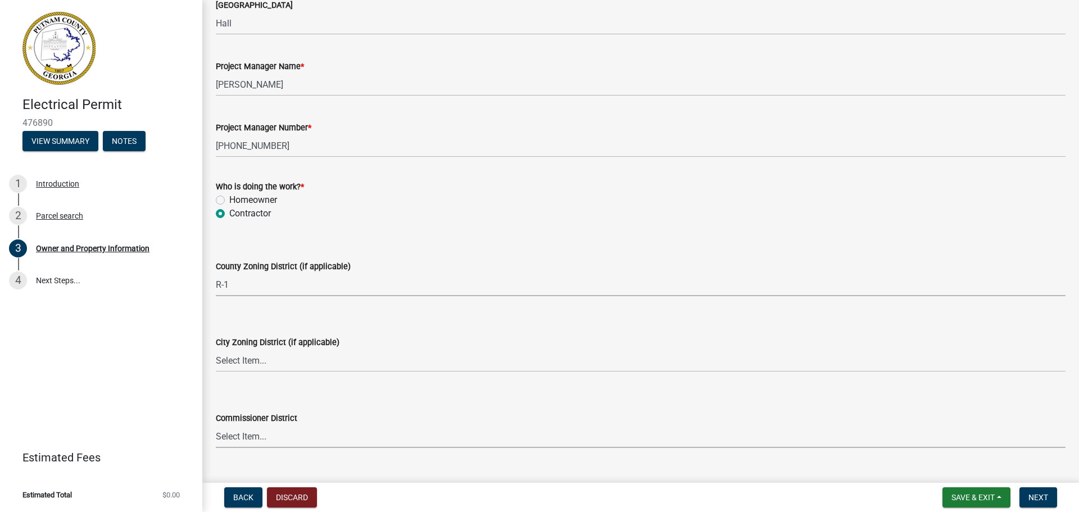
click at [301, 442] on select "Select Item... District 1 District 2 District 3 District 4" at bounding box center [641, 436] width 850 height 23
click at [302, 441] on select "Select Item... District 1 District 2 District 3 District 4" at bounding box center [641, 436] width 850 height 23
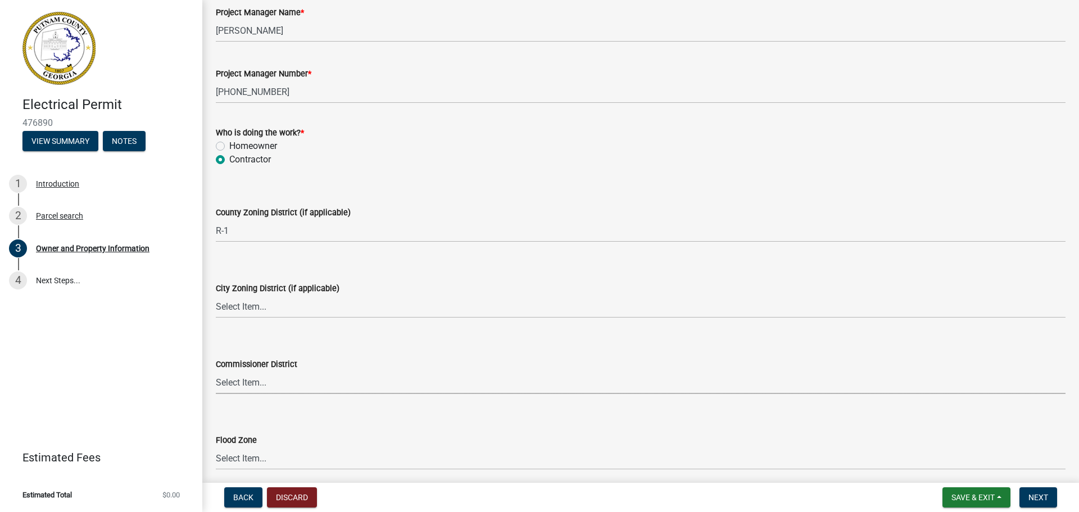
scroll to position [1963, 0]
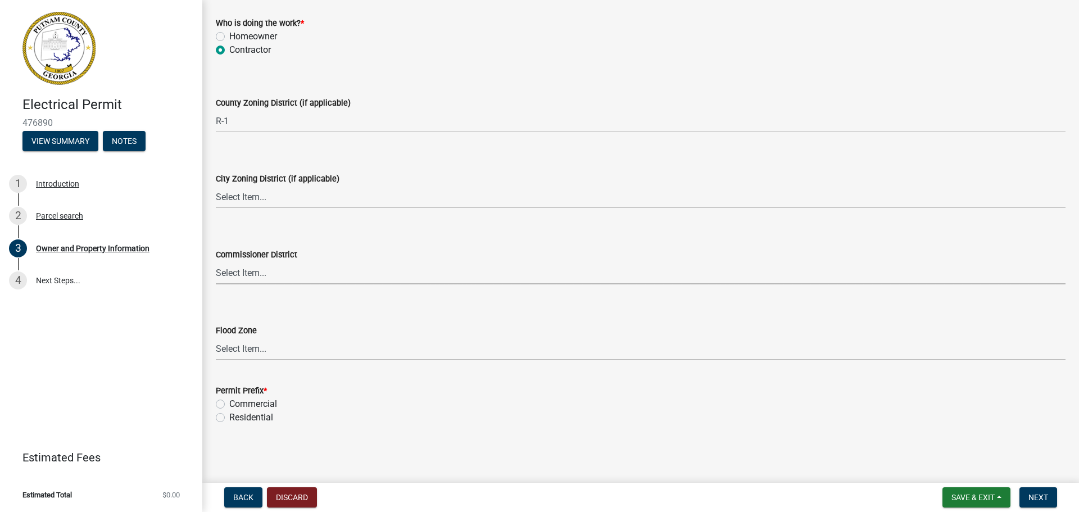
drag, startPoint x: 221, startPoint y: 417, endPoint x: 232, endPoint y: 417, distance: 10.1
click at [229, 417] on label "Residential" at bounding box center [251, 417] width 44 height 13
click at [229, 417] on input "Residential" at bounding box center [232, 414] width 7 height 7
radio input "true"
click at [266, 343] on select "Select Item... Zone A Zone V Zone A99 Zone AE Zone AO Zone AH Zone VE Zone AR Z…" at bounding box center [641, 348] width 850 height 23
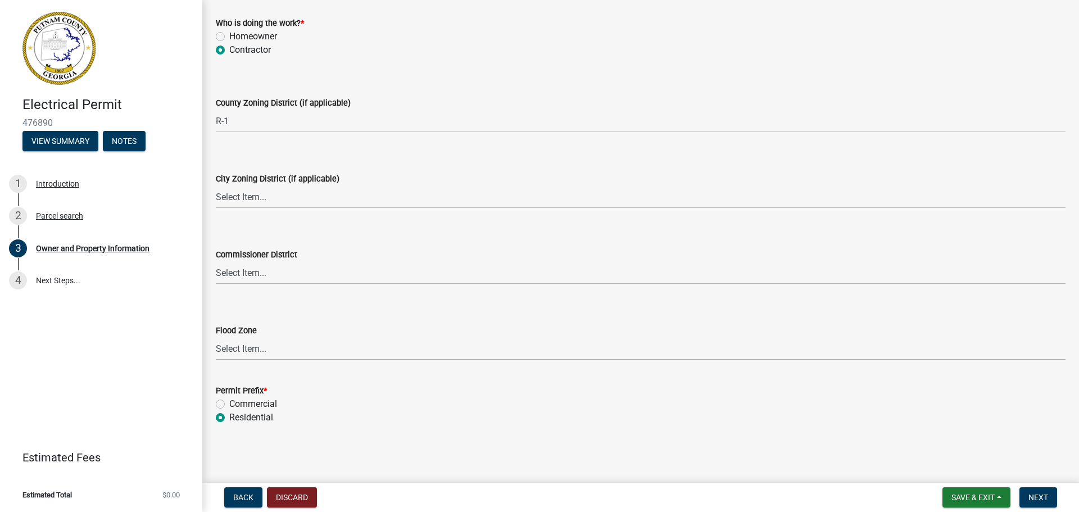
click at [411, 410] on div "Commercial" at bounding box center [641, 403] width 850 height 13
click at [987, 498] on span "Save & Exit" at bounding box center [973, 497] width 43 height 9
click at [966, 439] on button "Save" at bounding box center [966, 441] width 90 height 27
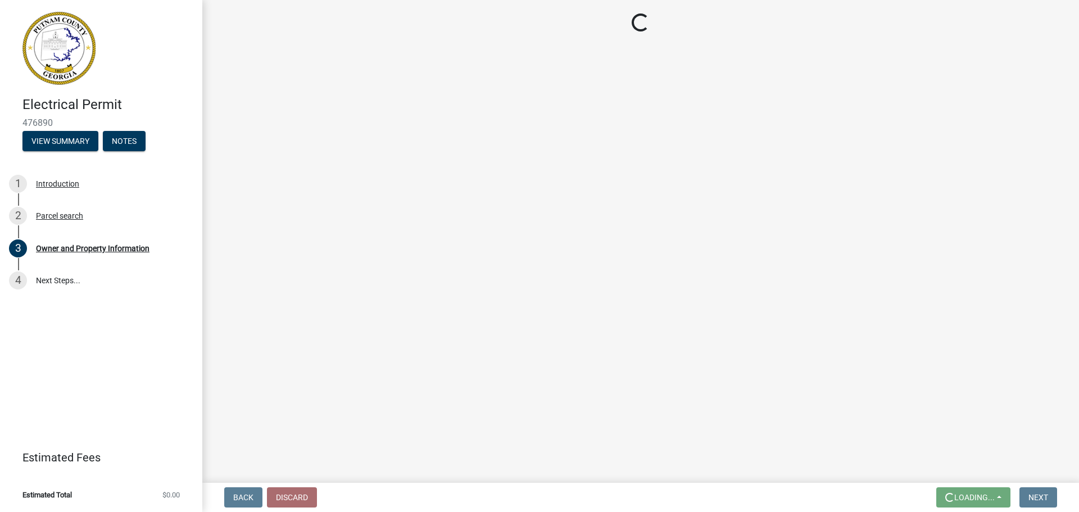
scroll to position [0, 0]
select select "34fe85c2-5f76-4343-b6bb-8ca387e0bed7"
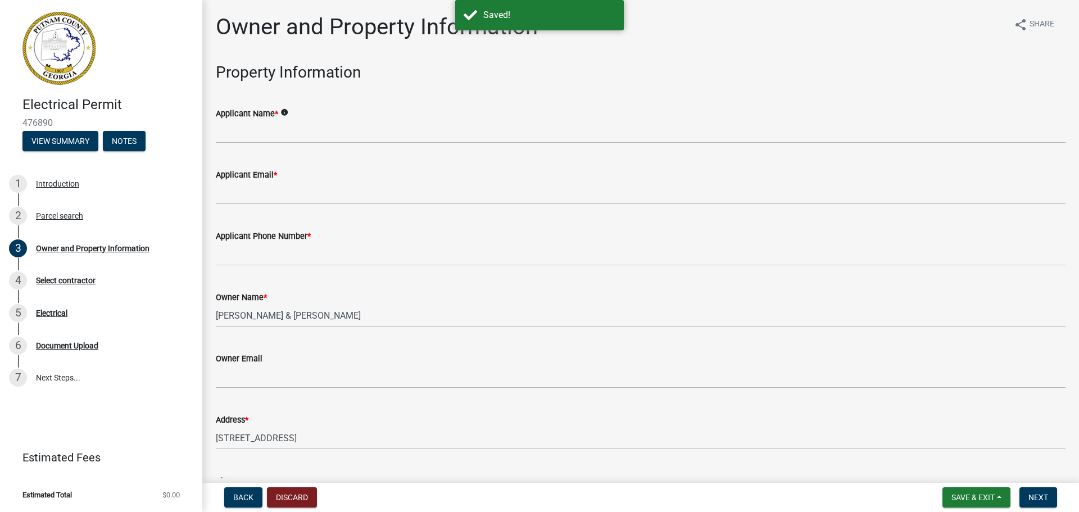
click at [1058, 498] on form "Save & Exit Save Save & Exit Next" at bounding box center [1000, 497] width 124 height 20
click at [1047, 497] on span "Next" at bounding box center [1039, 497] width 20 height 9
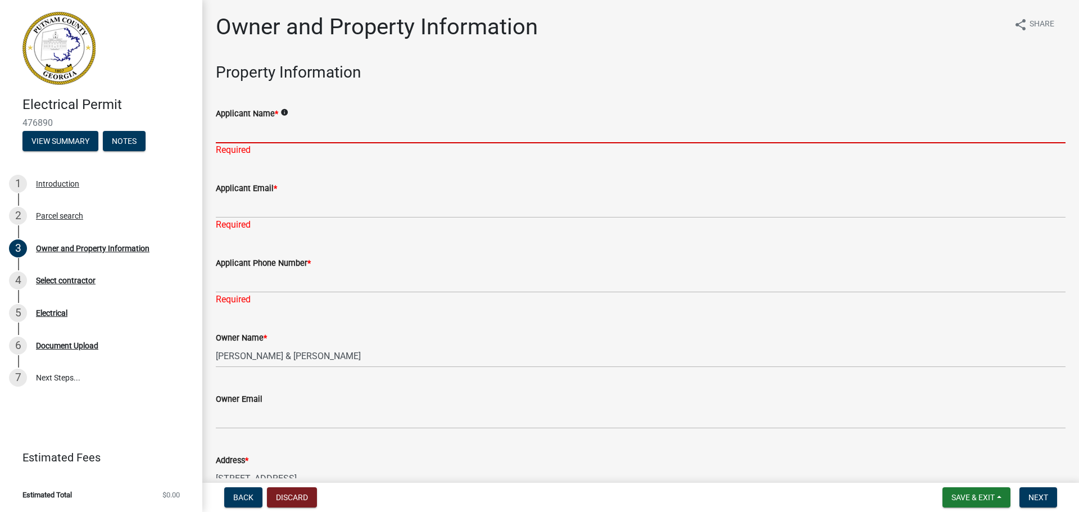
click at [224, 134] on input "Applicant Name *" at bounding box center [641, 131] width 850 height 23
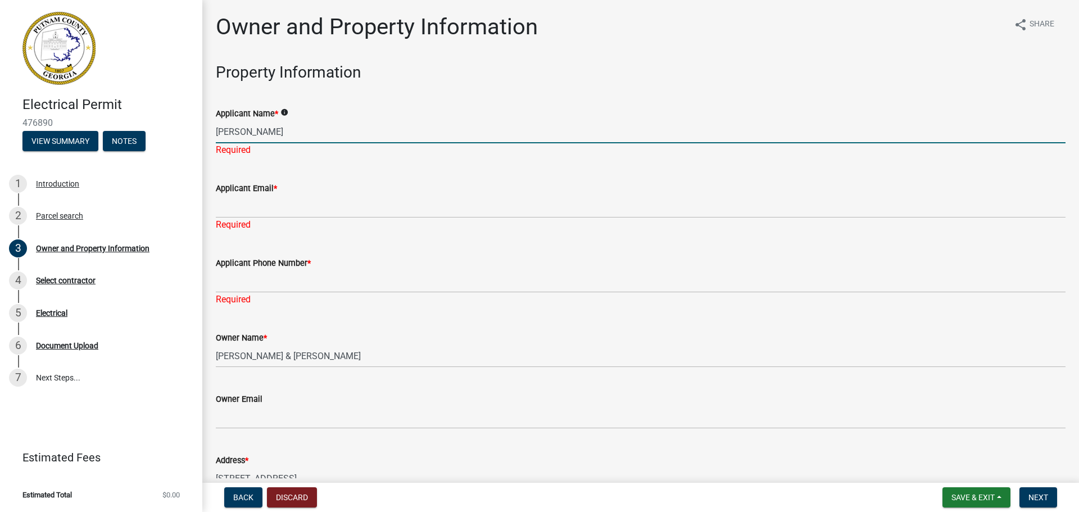
type input "[PERSON_NAME]"
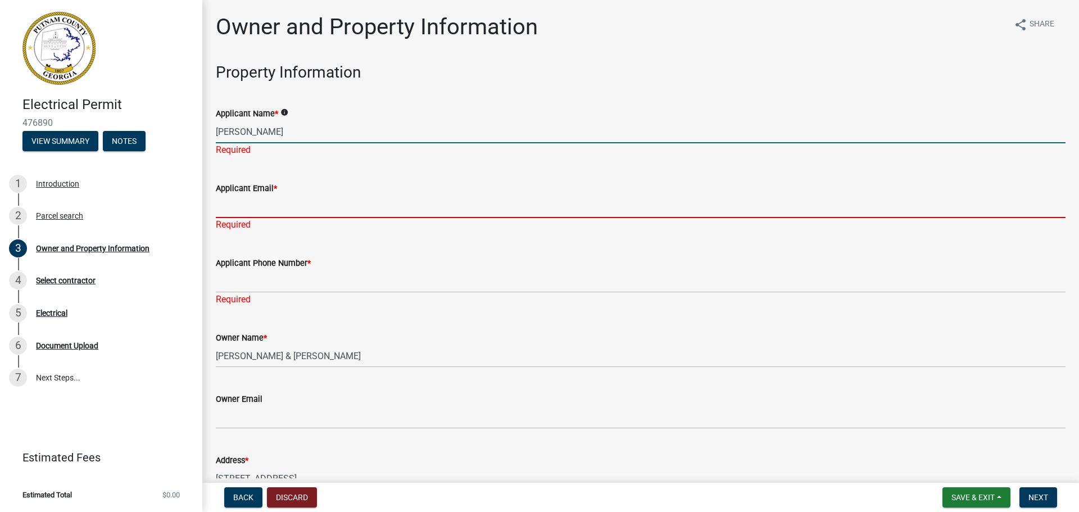
click at [233, 211] on div "Applicant Email * Required" at bounding box center [641, 199] width 850 height 66
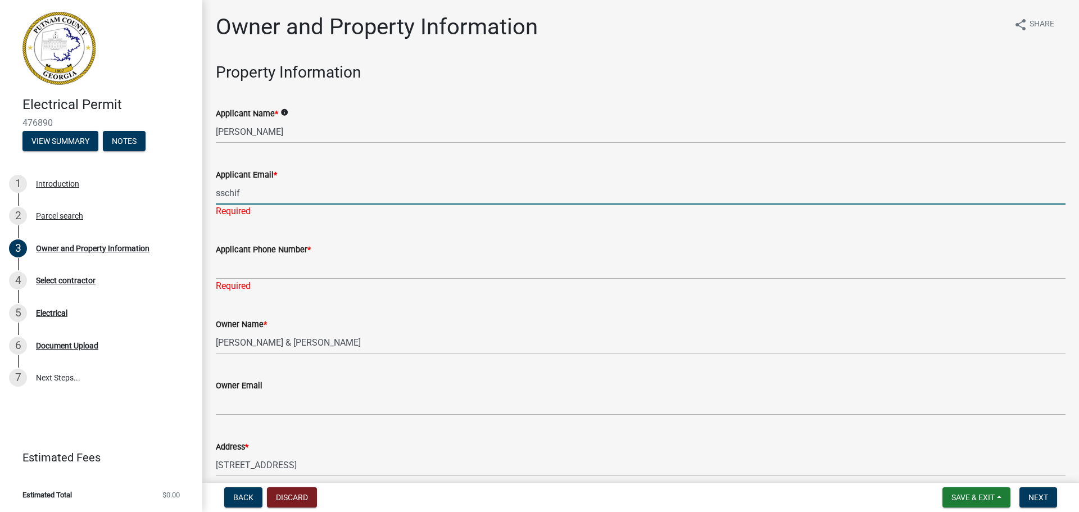
type input "[EMAIL_ADDRESS][DOMAIN_NAME]"
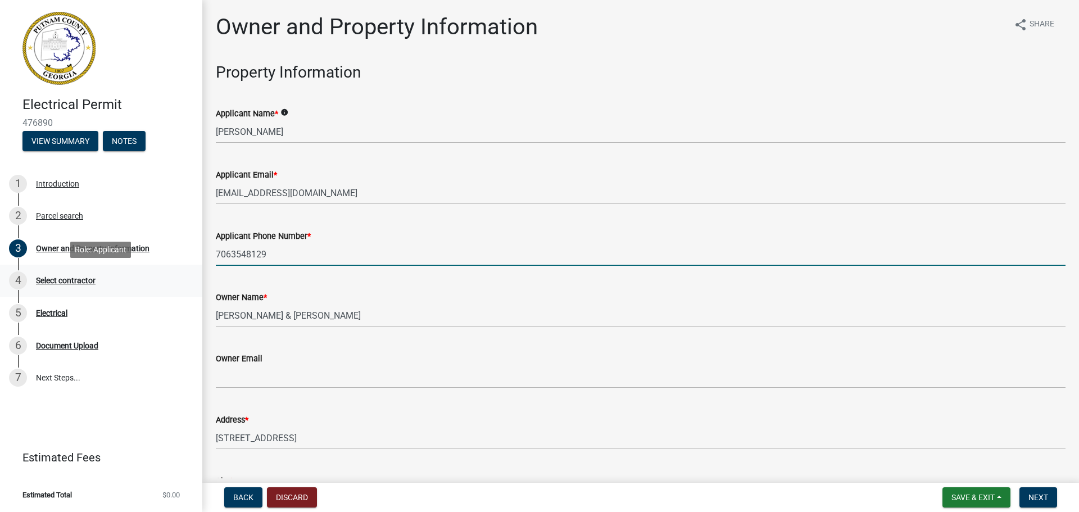
drag, startPoint x: 293, startPoint y: 258, endPoint x: 191, endPoint y: 265, distance: 102.6
click at [191, 265] on div "Electrical Permit 476890 View Summary Notes 1 Introduction 2 Parcel search 3 Ow…" at bounding box center [539, 256] width 1079 height 512
type input "[PHONE_NUMBER]"
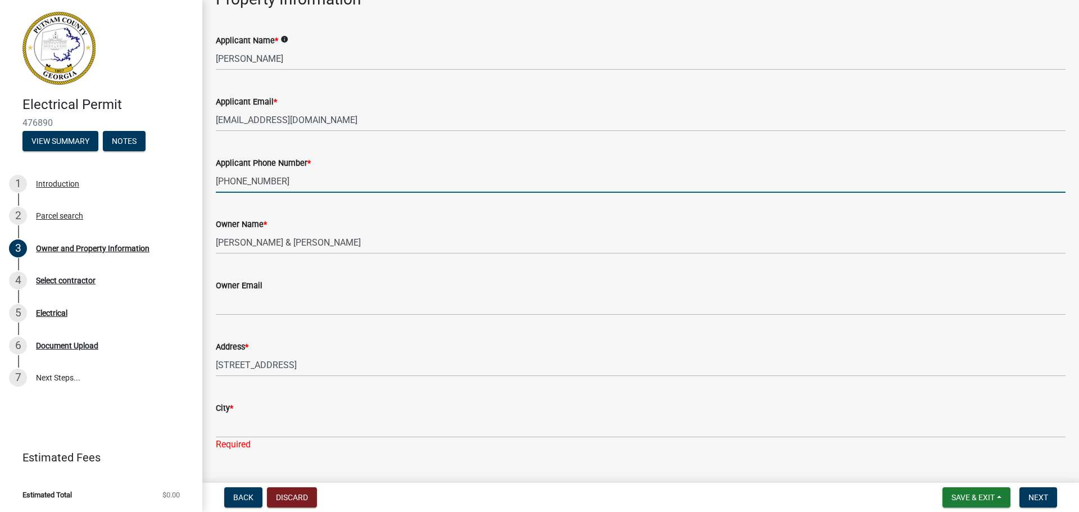
scroll to position [117, 0]
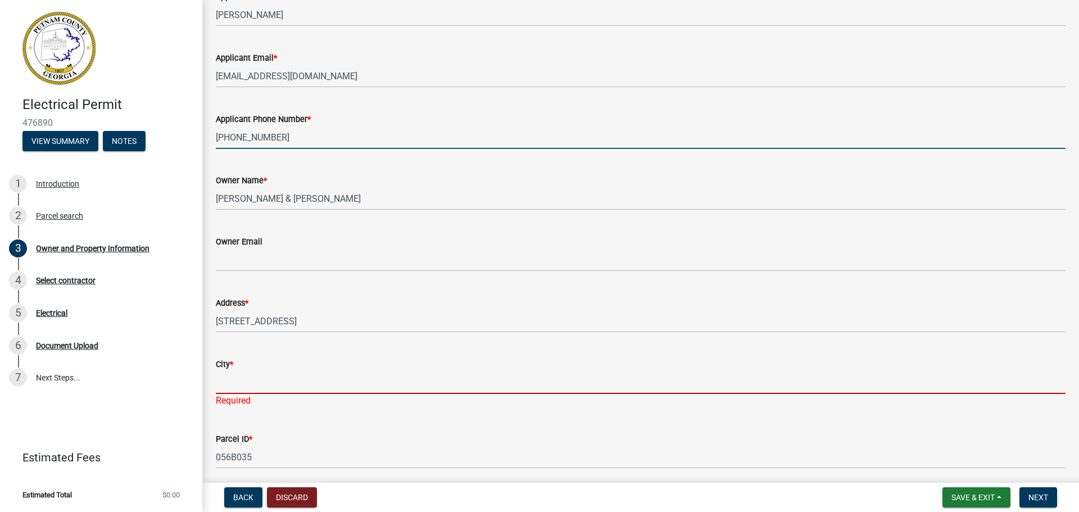
click at [234, 388] on input "City *" at bounding box center [641, 382] width 850 height 23
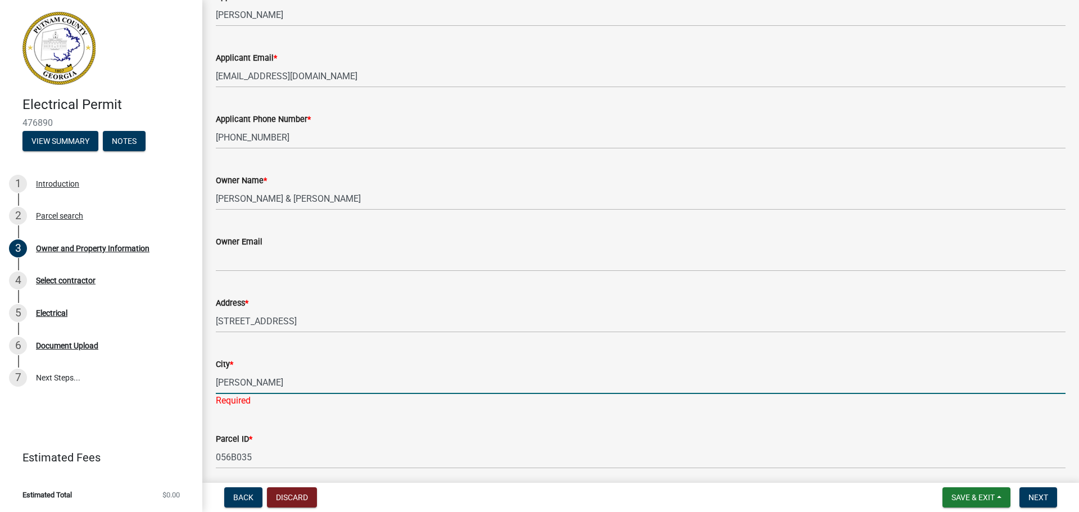
type input "Eatonton"
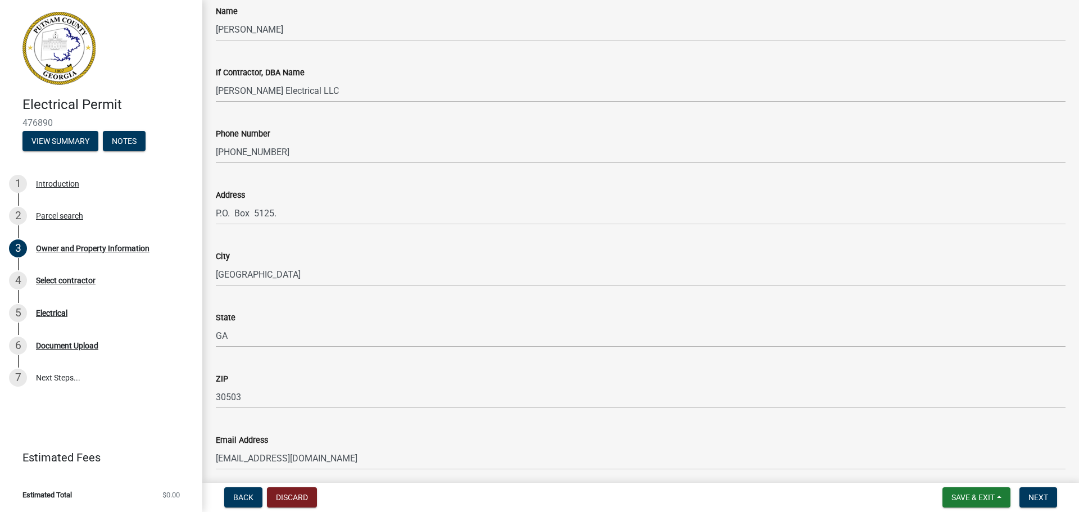
scroll to position [1182, 0]
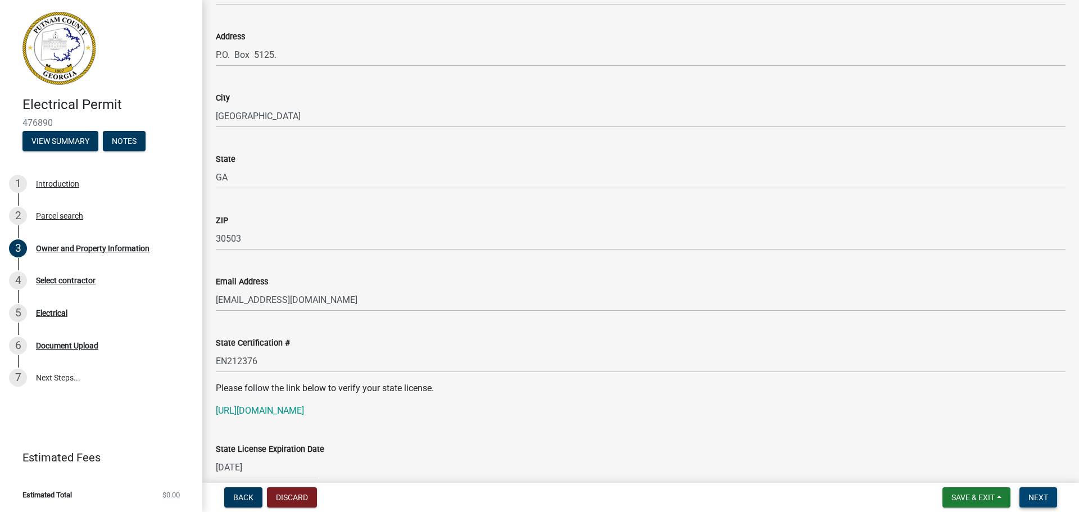
click at [1043, 500] on span "Next" at bounding box center [1039, 497] width 20 height 9
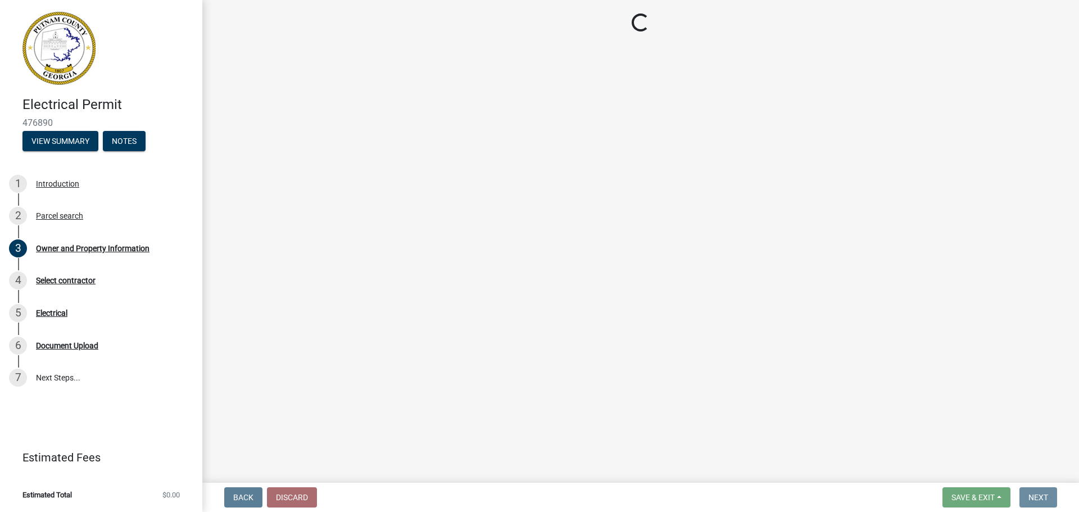
scroll to position [0, 0]
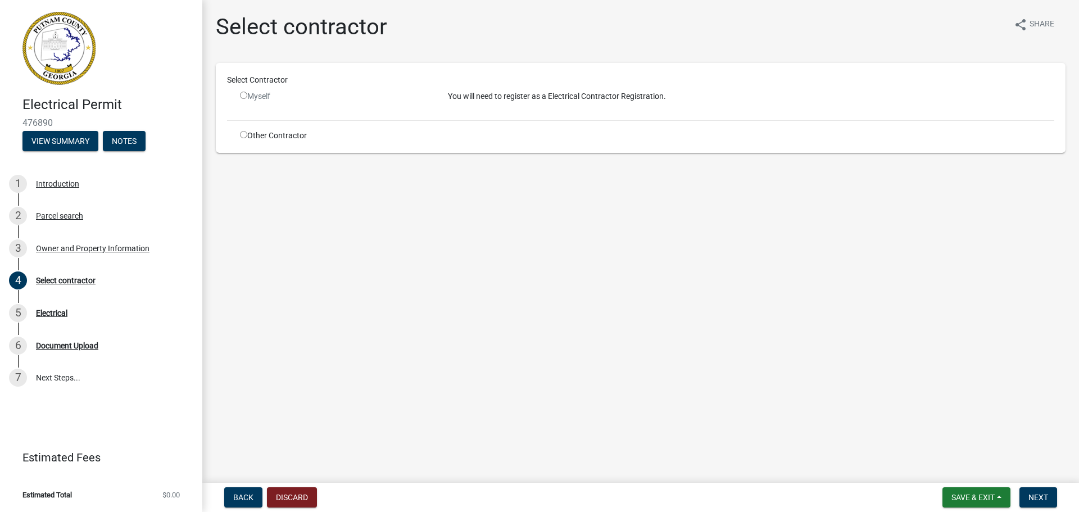
click at [242, 135] on input "radio" at bounding box center [243, 134] width 7 height 7
radio input "true"
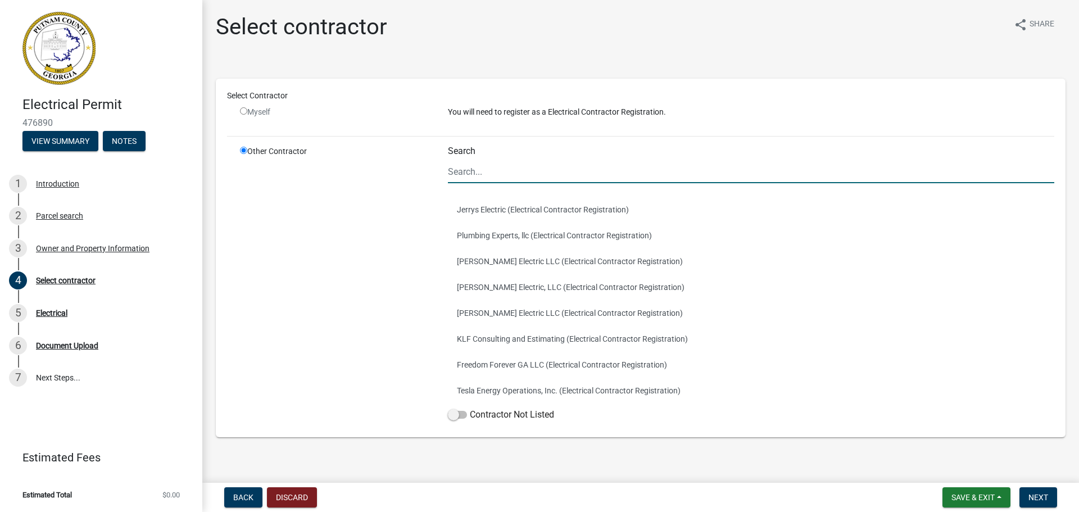
click at [478, 173] on input "Search" at bounding box center [751, 171] width 607 height 23
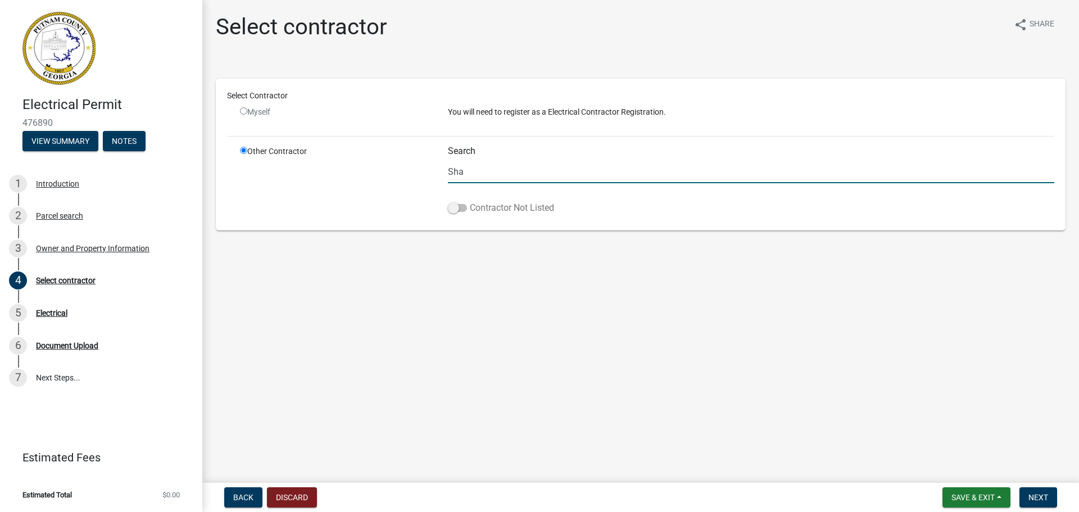
type input "[PERSON_NAME] LLC"
click at [456, 210] on span at bounding box center [457, 208] width 19 height 8
click at [470, 201] on input "Contractor Not Listed" at bounding box center [470, 201] width 0 height 0
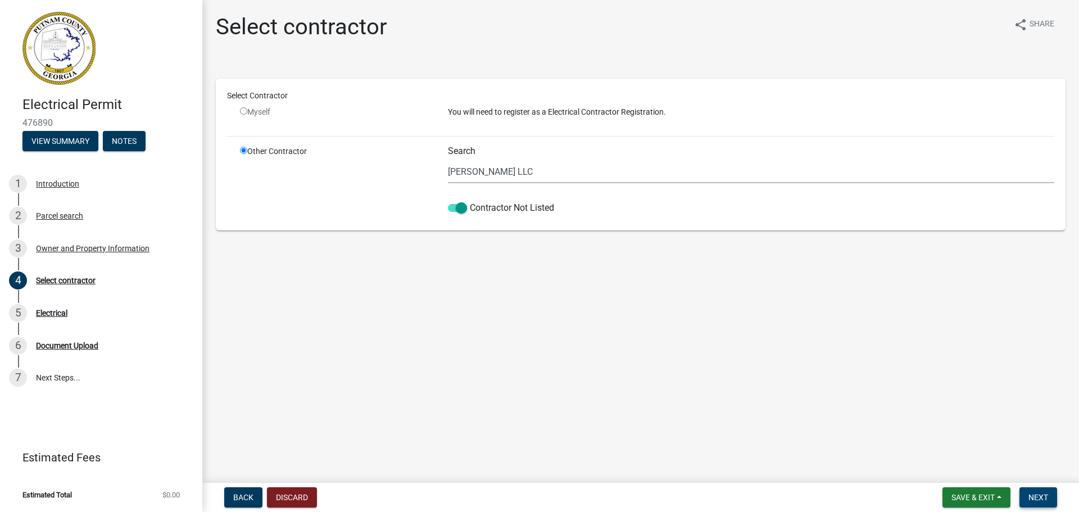
click at [1044, 497] on span "Next" at bounding box center [1039, 497] width 20 height 9
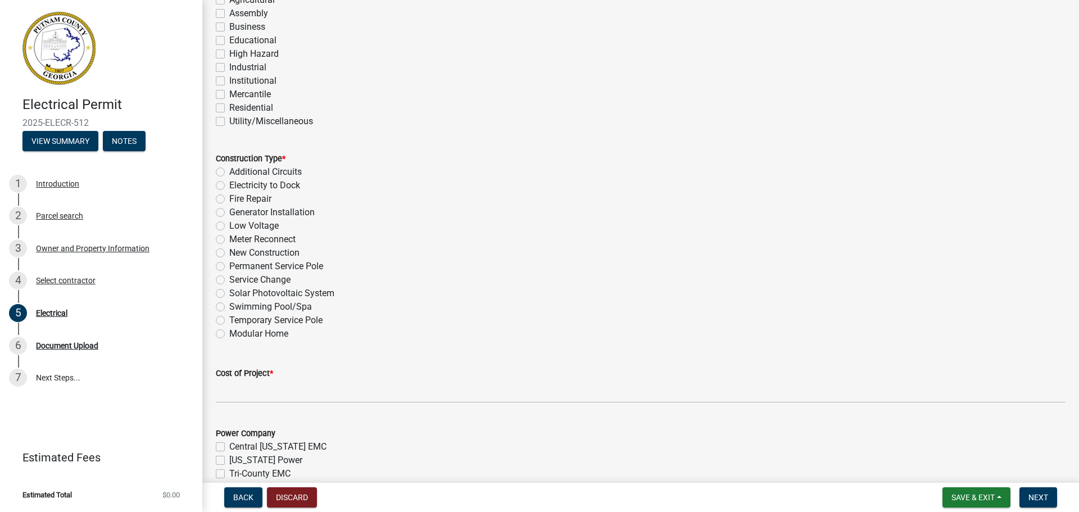
scroll to position [251, 0]
click at [229, 318] on label "Temporary Service Pole" at bounding box center [275, 318] width 93 height 13
click at [229, 318] on input "Temporary Service Pole" at bounding box center [232, 315] width 7 height 7
radio input "true"
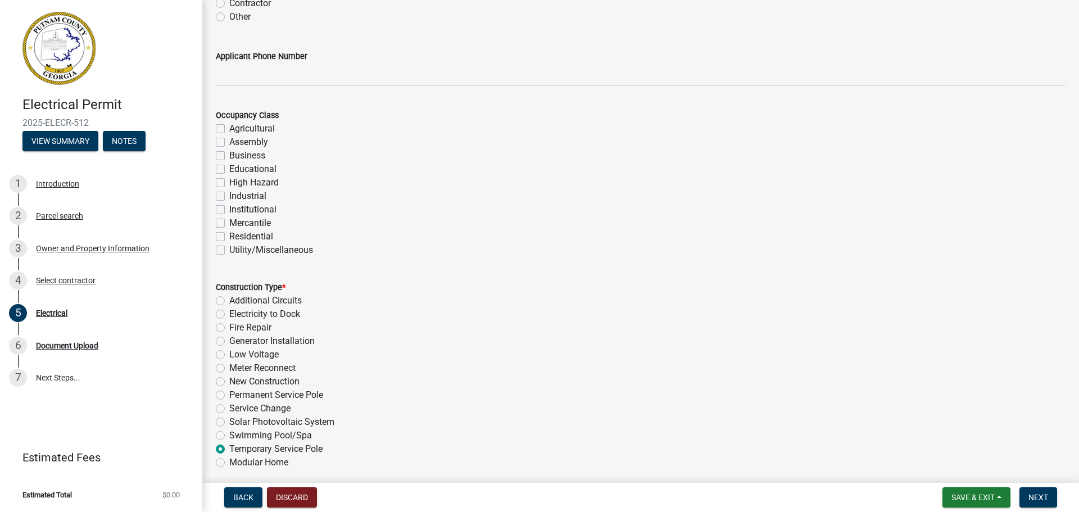
scroll to position [78, 0]
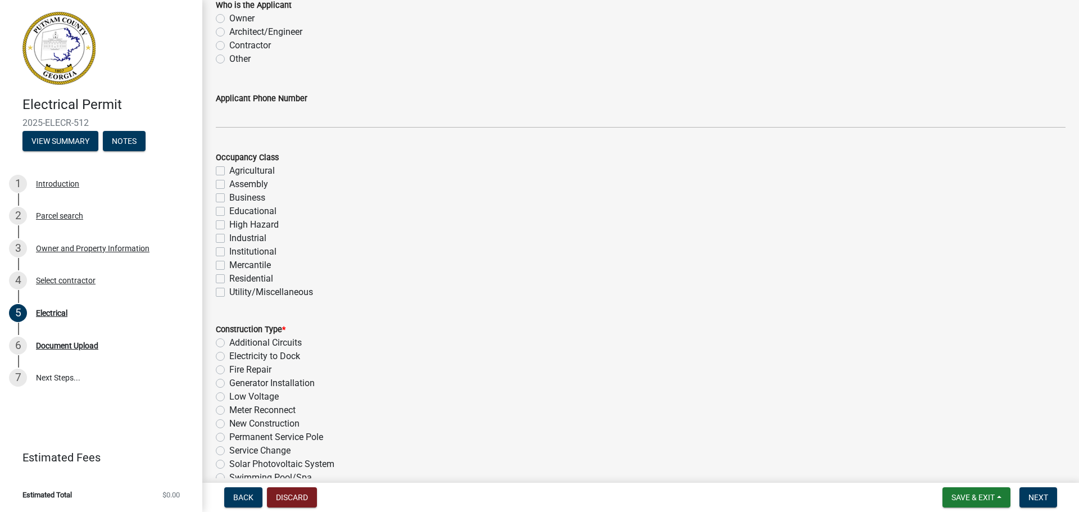
click at [229, 279] on label "Residential" at bounding box center [251, 278] width 44 height 13
click at [229, 279] on input "Residential" at bounding box center [232, 275] width 7 height 7
checkbox input "true"
checkbox input "false"
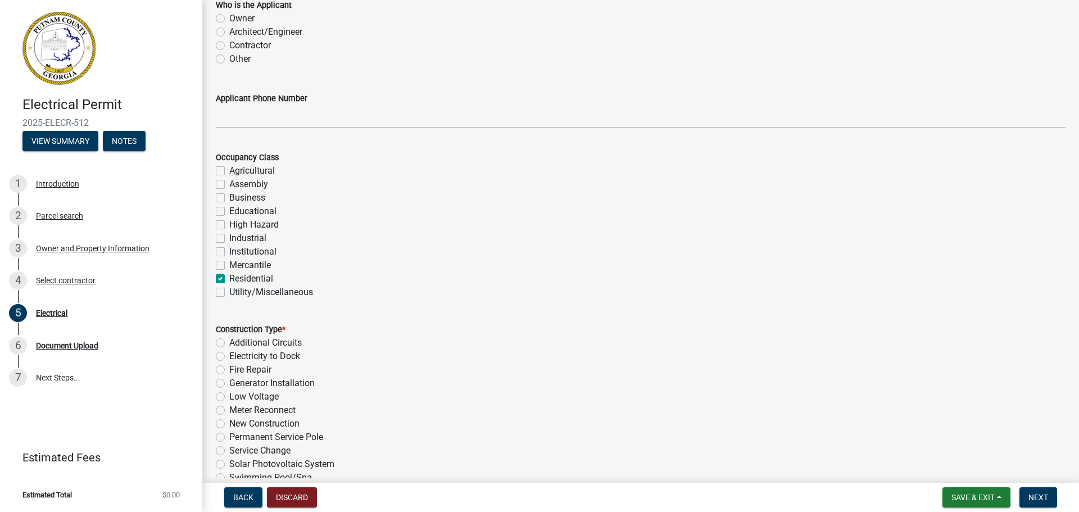
checkbox input "false"
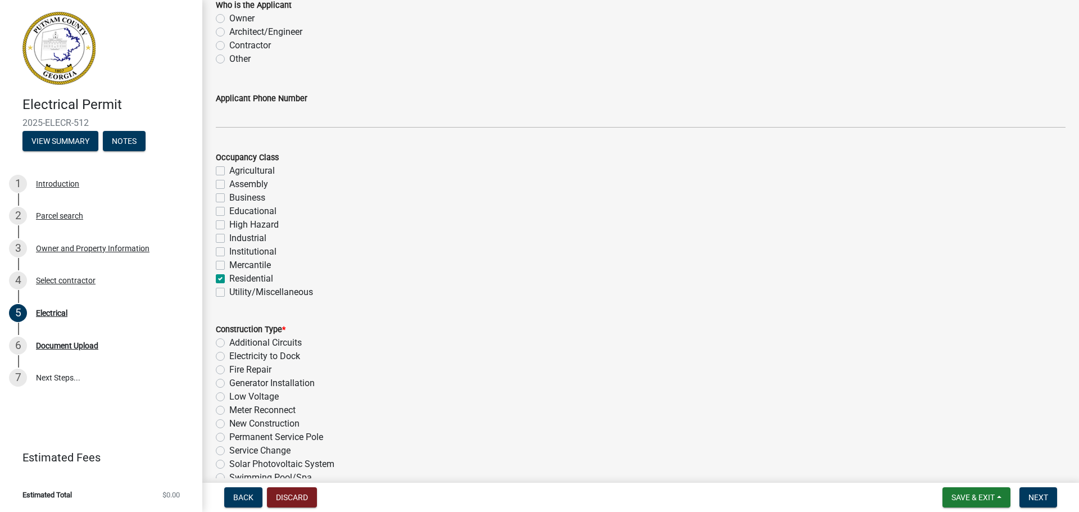
checkbox input "false"
checkbox input "true"
checkbox input "false"
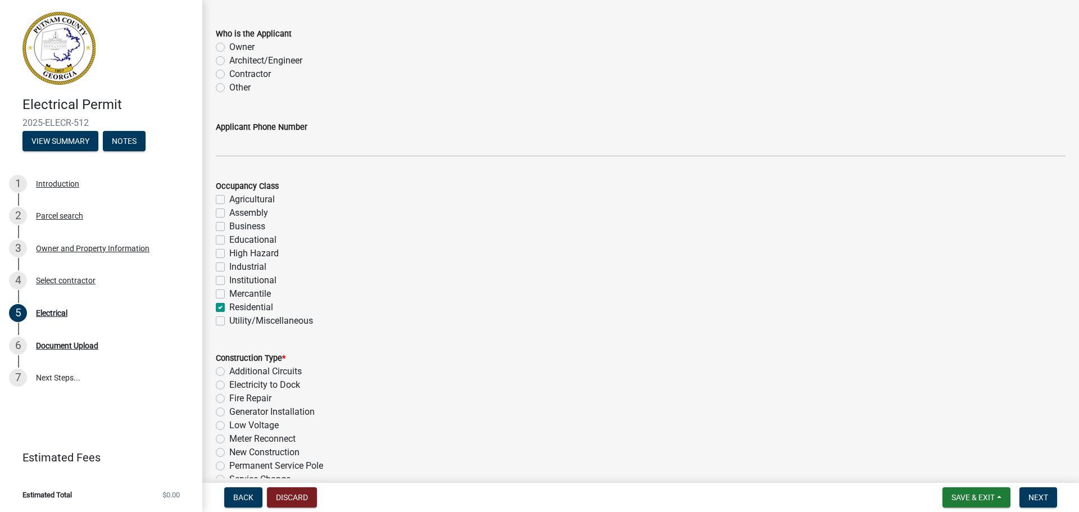
scroll to position [0, 0]
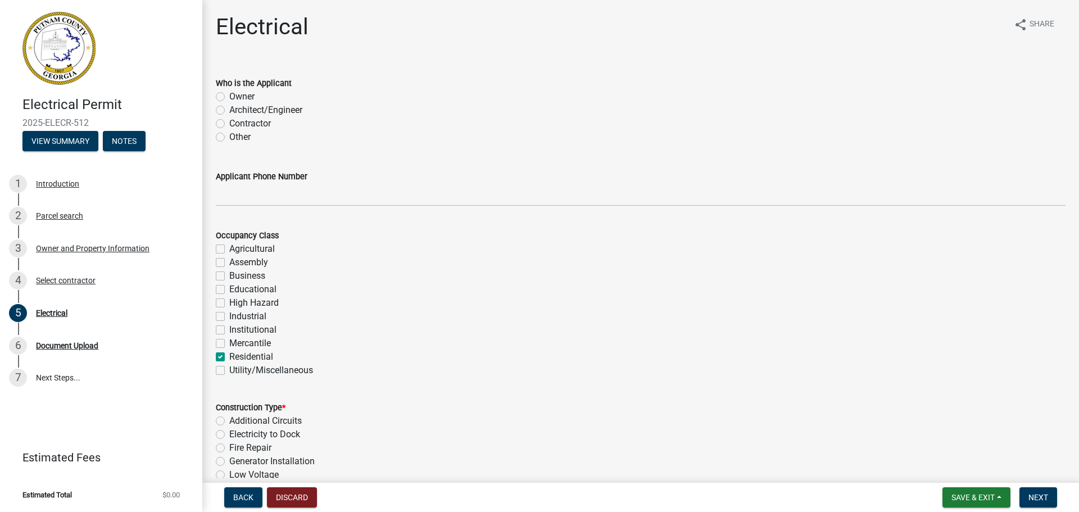
click at [229, 96] on label "Owner" at bounding box center [241, 96] width 25 height 13
click at [229, 96] on input "Owner" at bounding box center [232, 93] width 7 height 7
radio input "true"
click at [229, 123] on label "Contractor" at bounding box center [250, 123] width 42 height 13
click at [229, 123] on input "Contractor" at bounding box center [232, 120] width 7 height 7
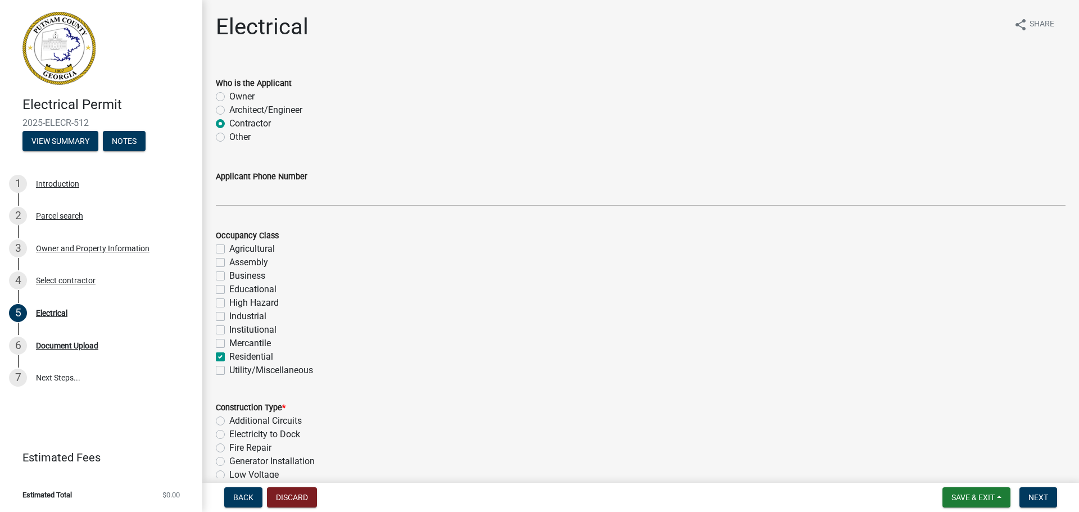
radio input "true"
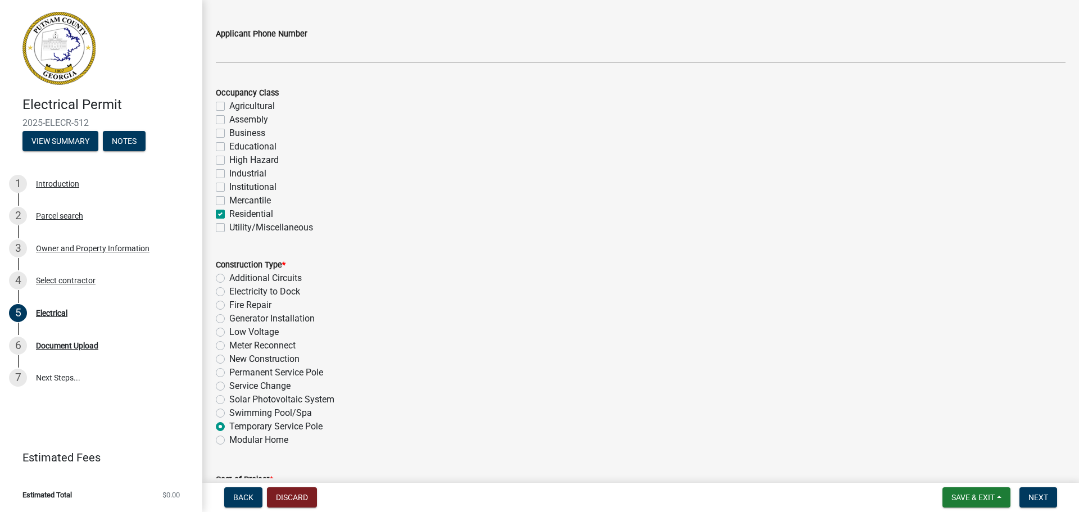
scroll to position [102, 0]
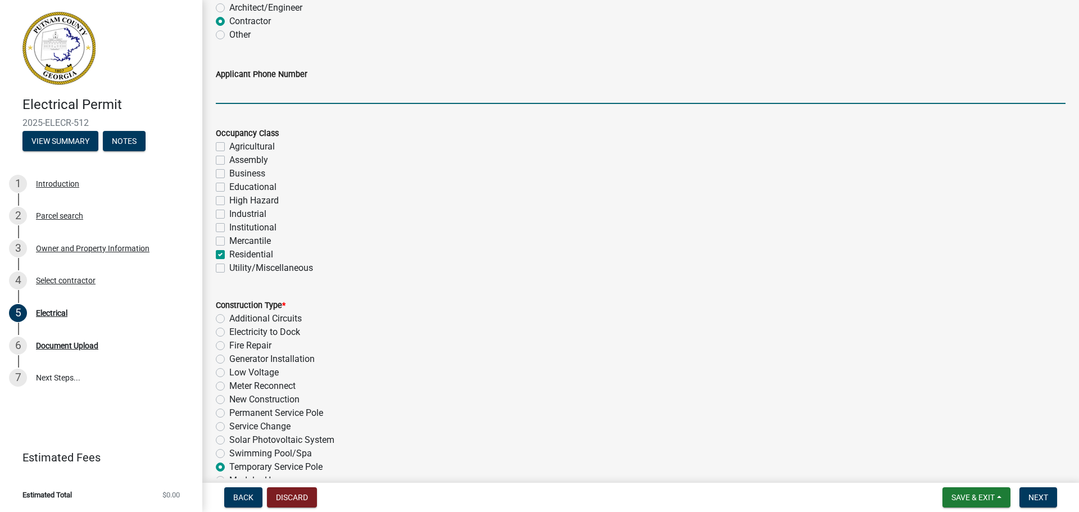
click at [269, 95] on input "Applicant Phone Number" at bounding box center [641, 92] width 850 height 23
type input "7064102517"
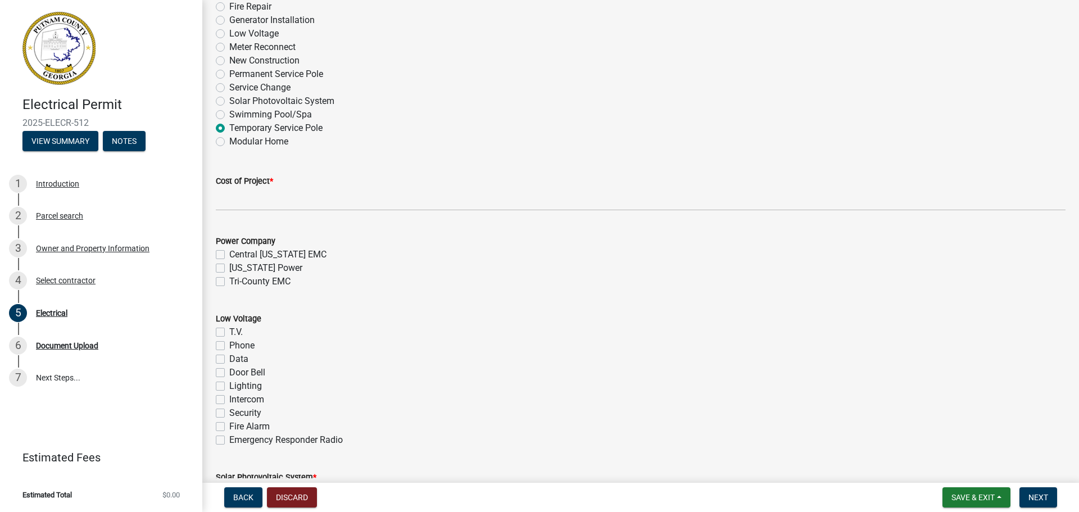
scroll to position [479, 0]
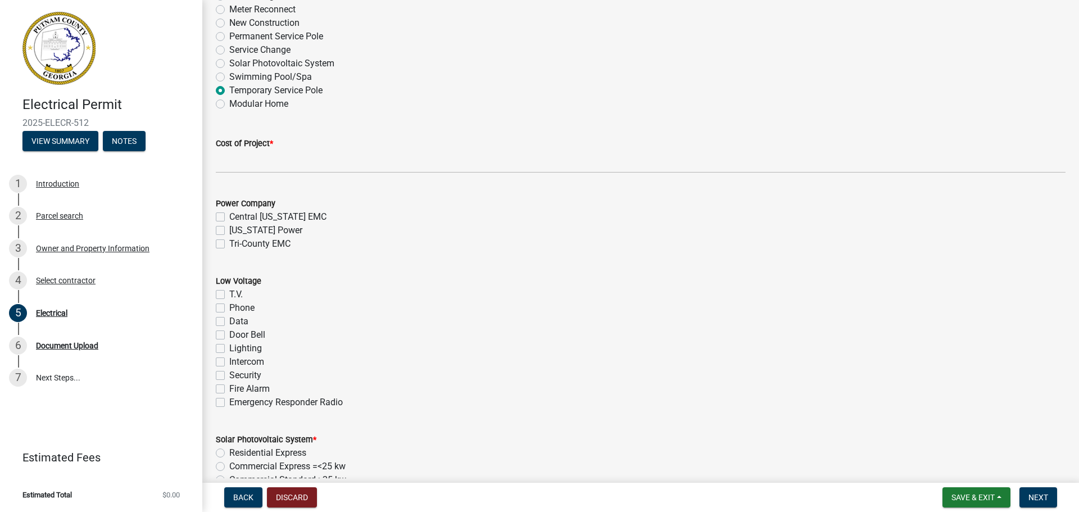
click at [229, 246] on label "Tri-County EMC" at bounding box center [259, 243] width 61 height 13
click at [229, 245] on input "Tri-County EMC" at bounding box center [232, 240] width 7 height 7
checkbox input "true"
checkbox input "false"
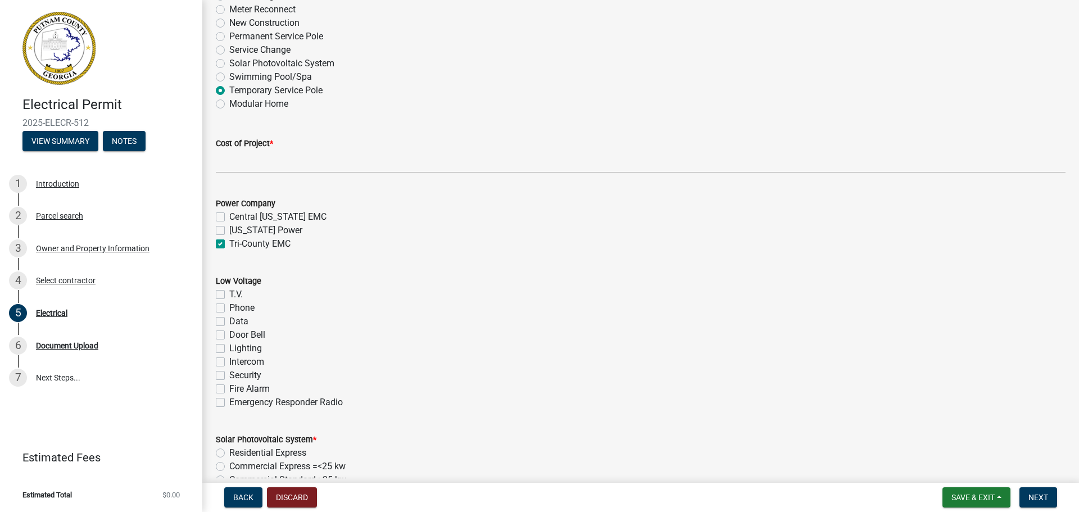
checkbox input "true"
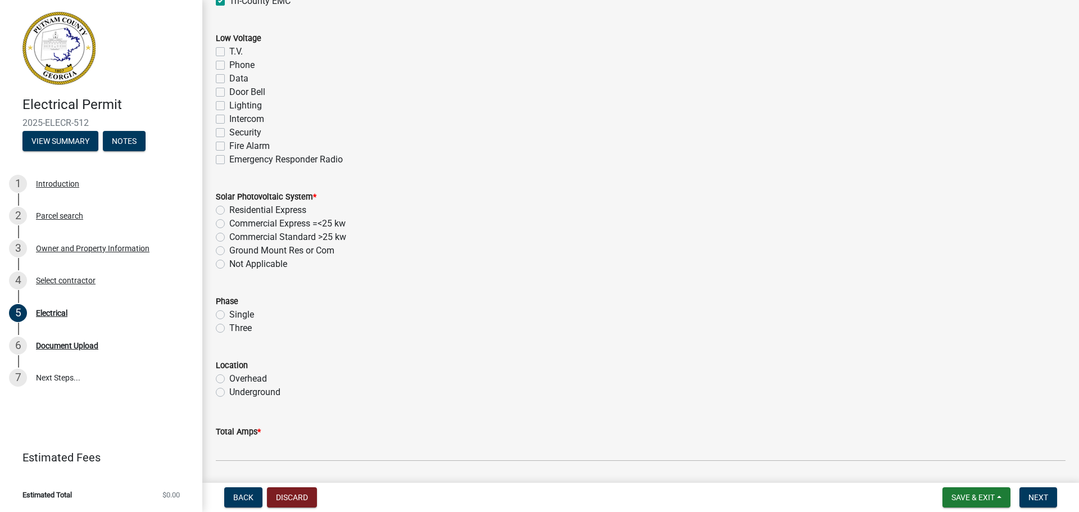
scroll to position [752, 0]
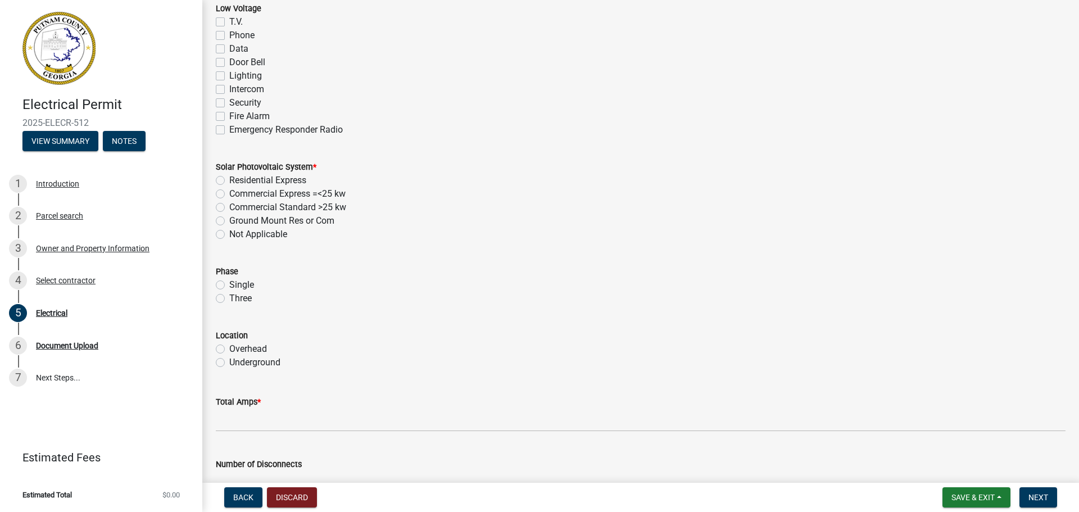
click at [229, 232] on label "Not Applicable" at bounding box center [258, 234] width 58 height 13
click at [229, 232] on input "Not Applicable" at bounding box center [232, 231] width 7 height 7
radio input "true"
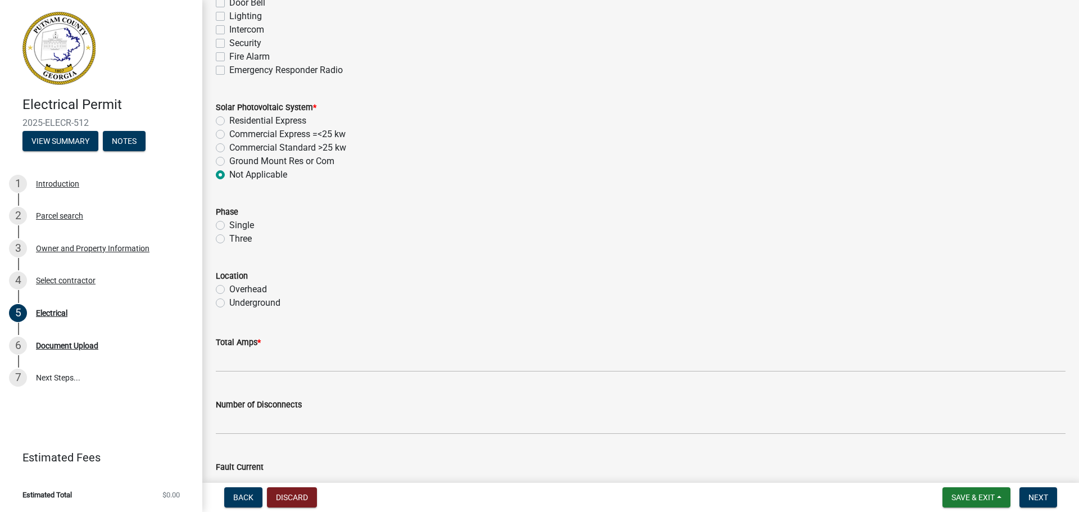
scroll to position [813, 0]
click at [229, 225] on label "Single" at bounding box center [241, 222] width 25 height 13
click at [229, 224] on input "Single" at bounding box center [232, 219] width 7 height 7
radio input "true"
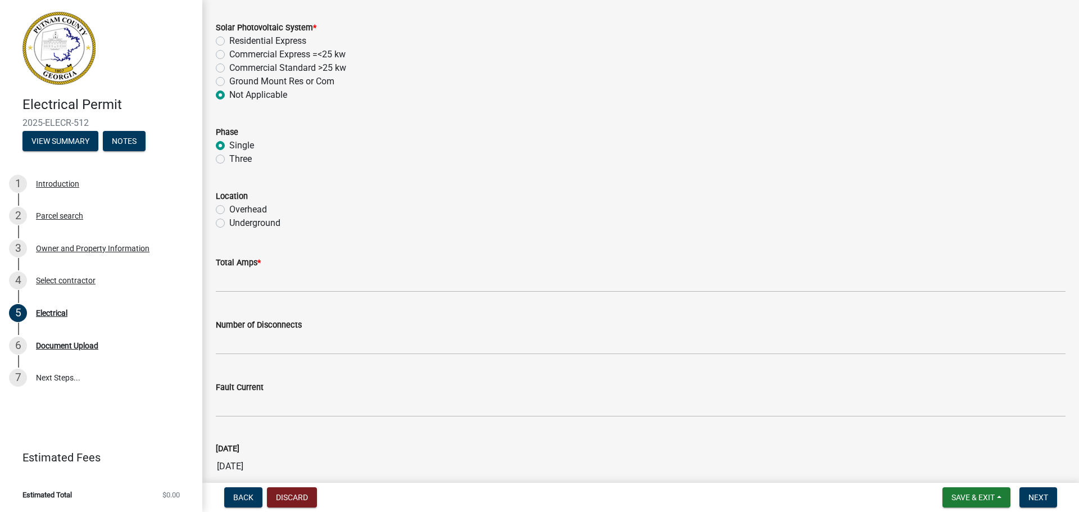
scroll to position [908, 0]
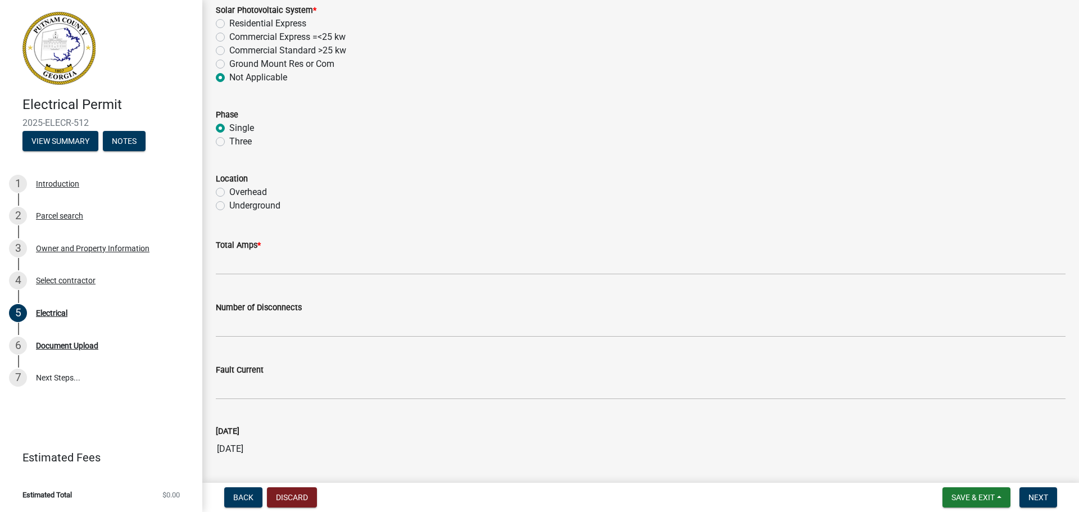
click at [229, 190] on label "Overhead" at bounding box center [248, 192] width 38 height 13
click at [229, 190] on input "Overhead" at bounding box center [232, 189] width 7 height 7
radio input "true"
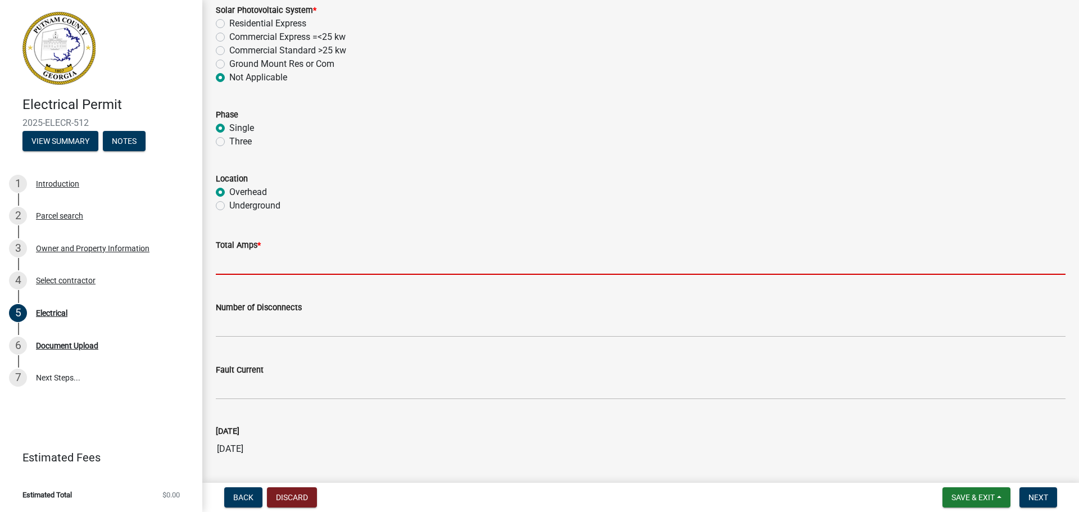
click at [250, 260] on input "text" at bounding box center [641, 263] width 850 height 23
type input "200"
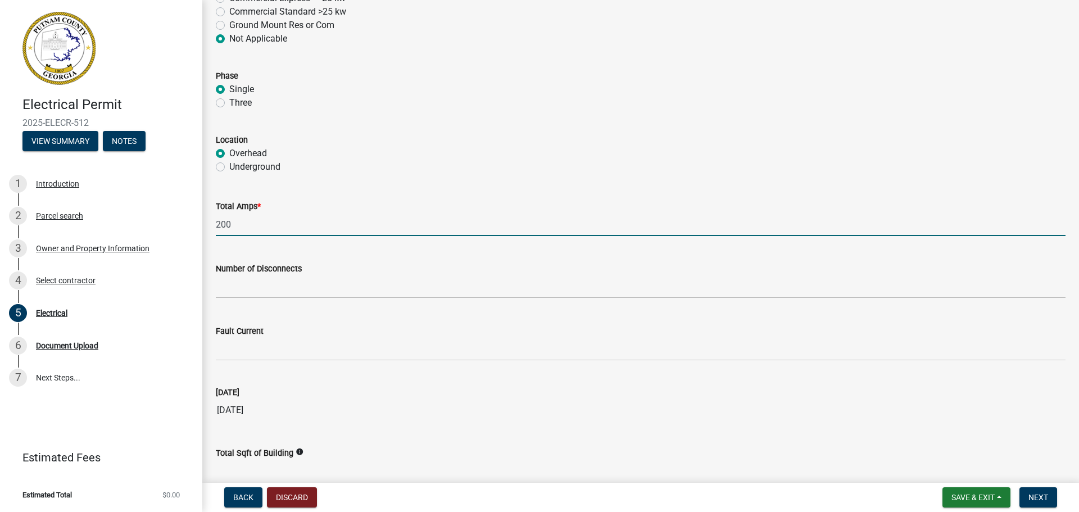
scroll to position [955, 0]
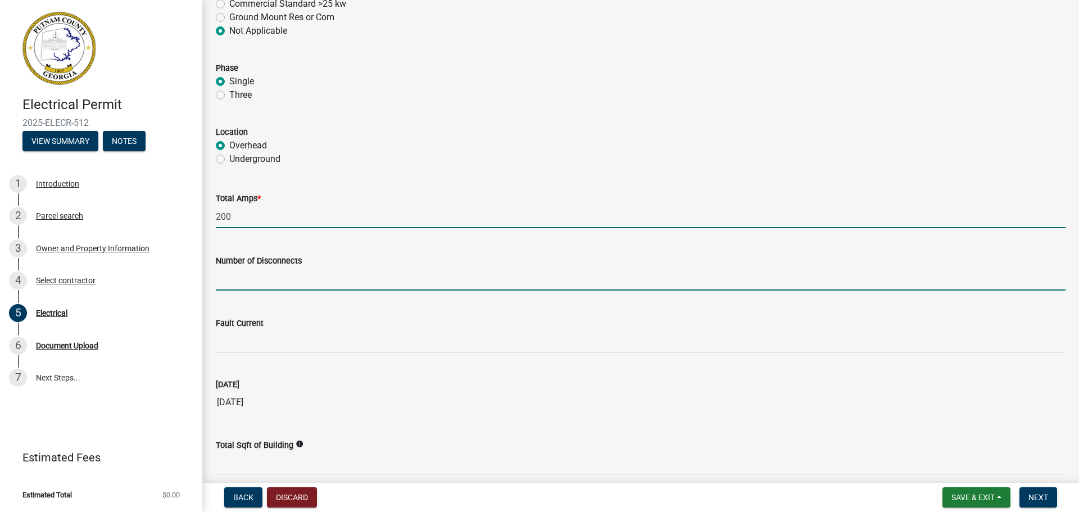
click at [317, 281] on input "text" at bounding box center [641, 279] width 850 height 23
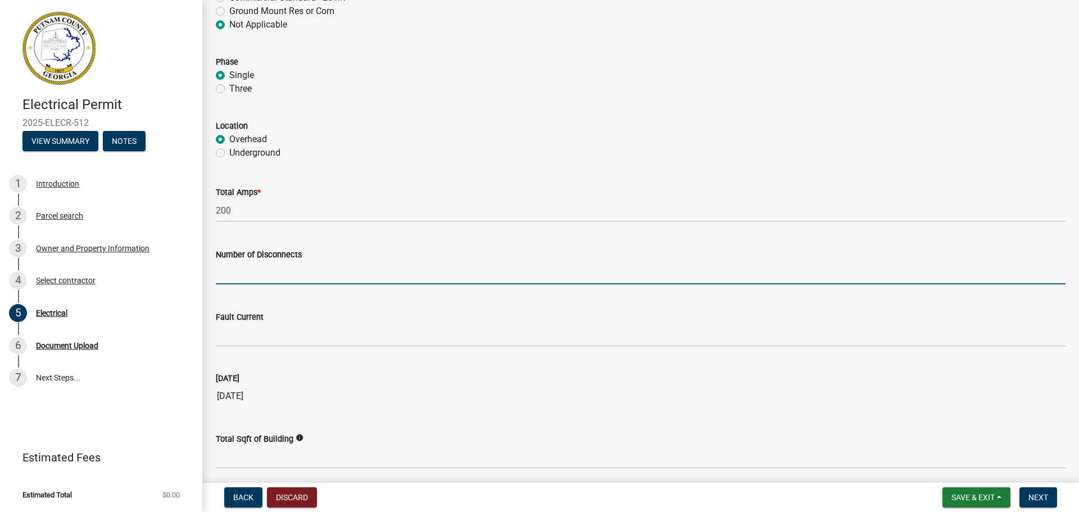
scroll to position [1031, 0]
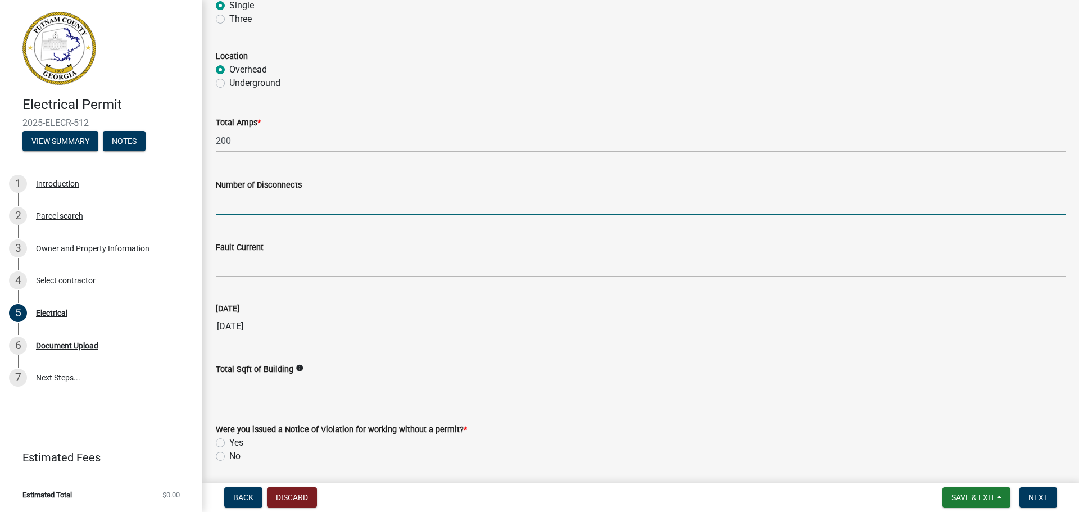
click at [221, 199] on input "text" at bounding box center [641, 203] width 850 height 23
type input "1"
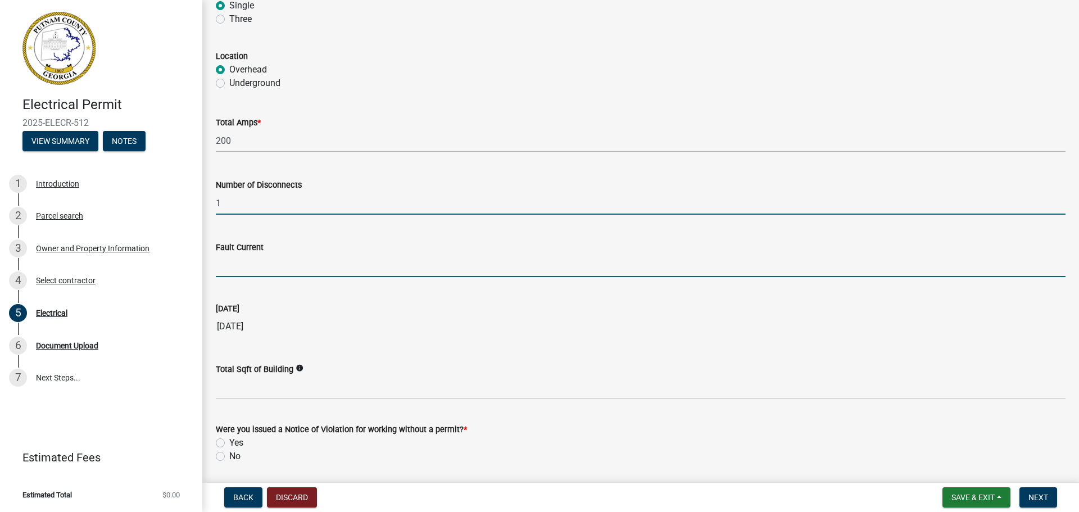
click at [226, 270] on input "Fault Current" at bounding box center [641, 265] width 850 height 23
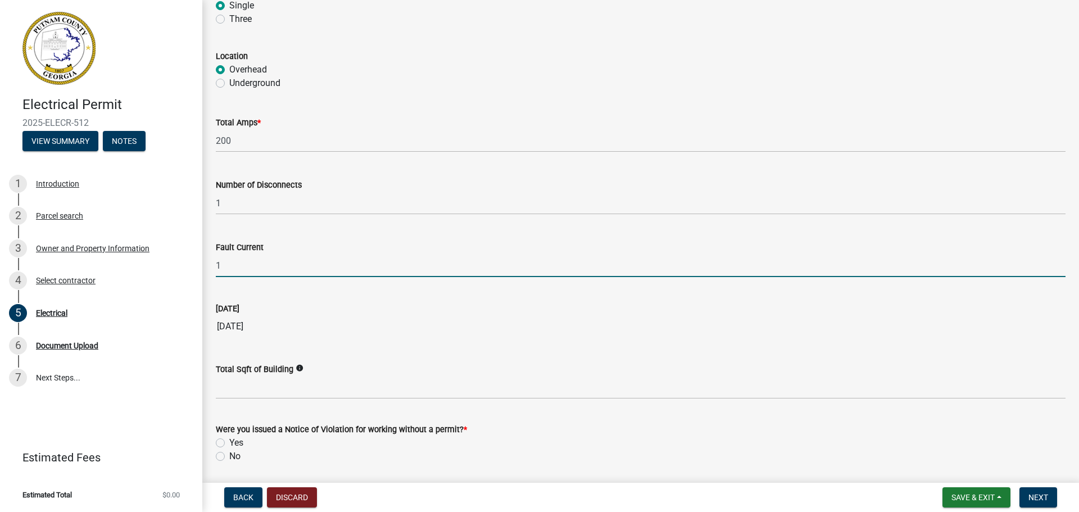
type input "1"
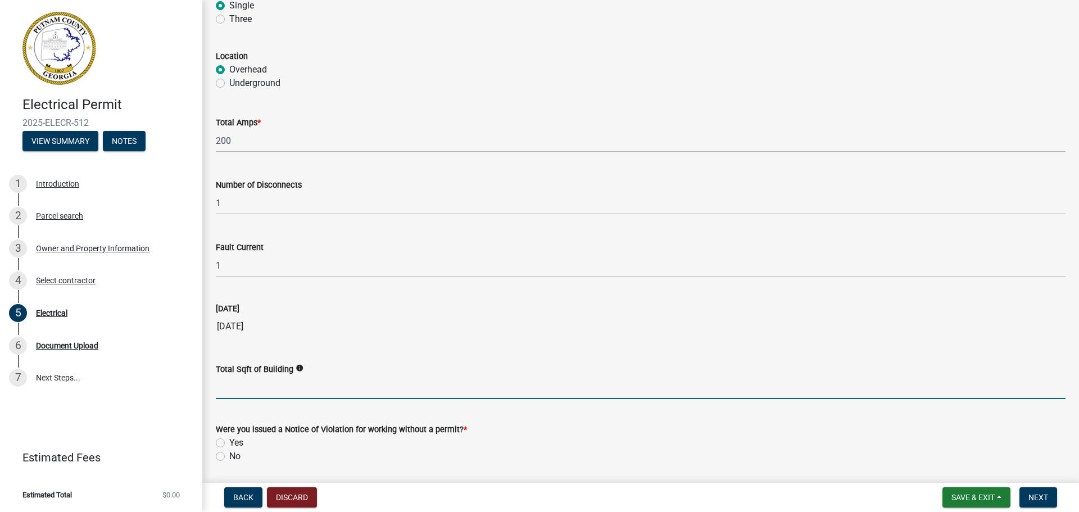
click at [232, 391] on input "text" at bounding box center [641, 387] width 850 height 23
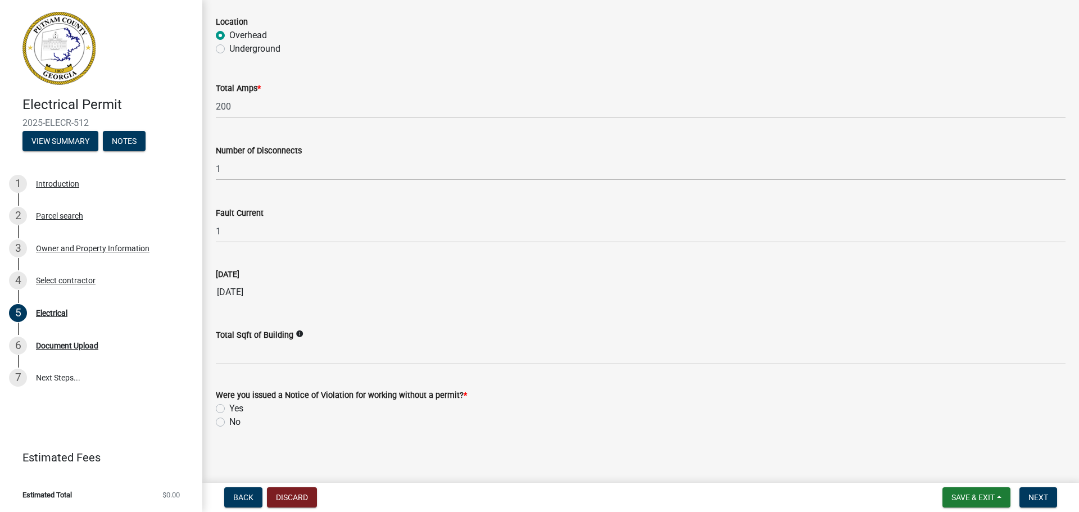
scroll to position [1070, 0]
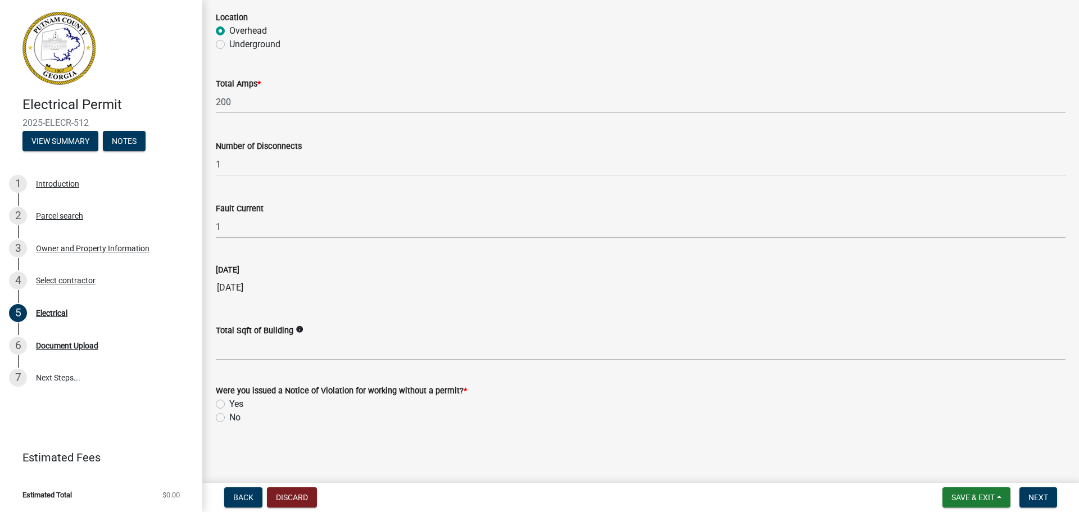
click at [229, 416] on label "No" at bounding box center [234, 417] width 11 height 13
click at [229, 416] on input "No" at bounding box center [232, 414] width 7 height 7
radio input "true"
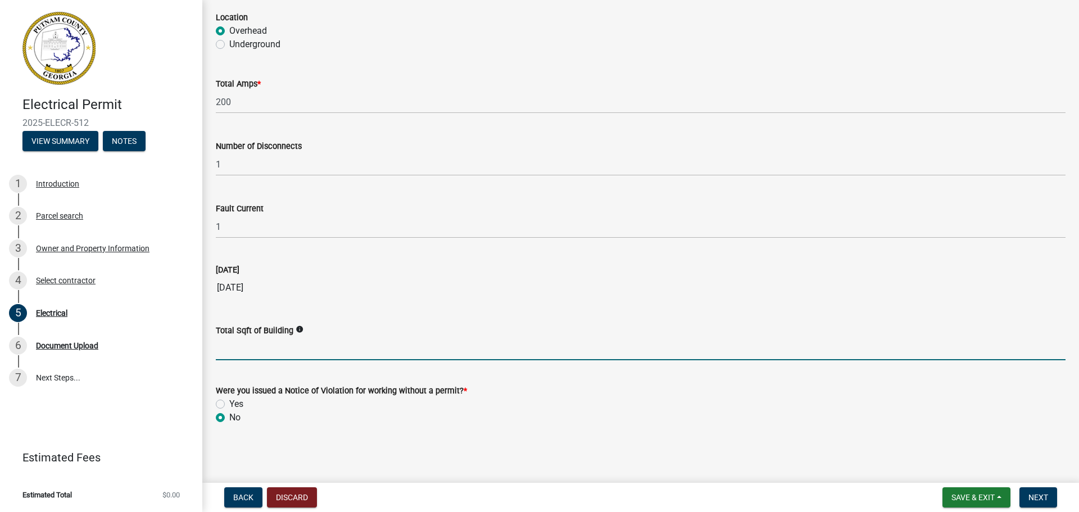
click at [260, 354] on input "text" at bounding box center [641, 348] width 850 height 23
type input "1946"
click at [1039, 494] on span "Next" at bounding box center [1039, 497] width 20 height 9
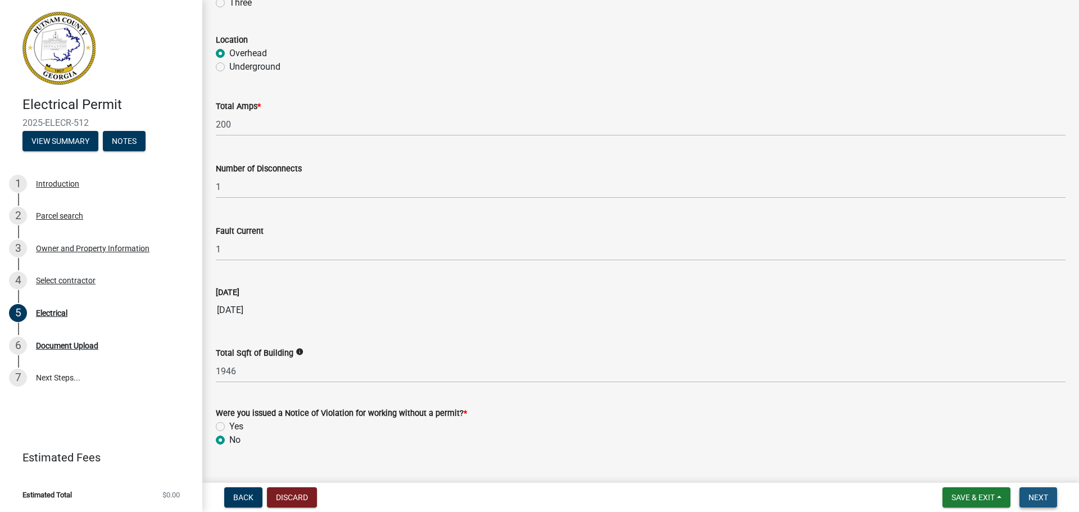
scroll to position [1092, 0]
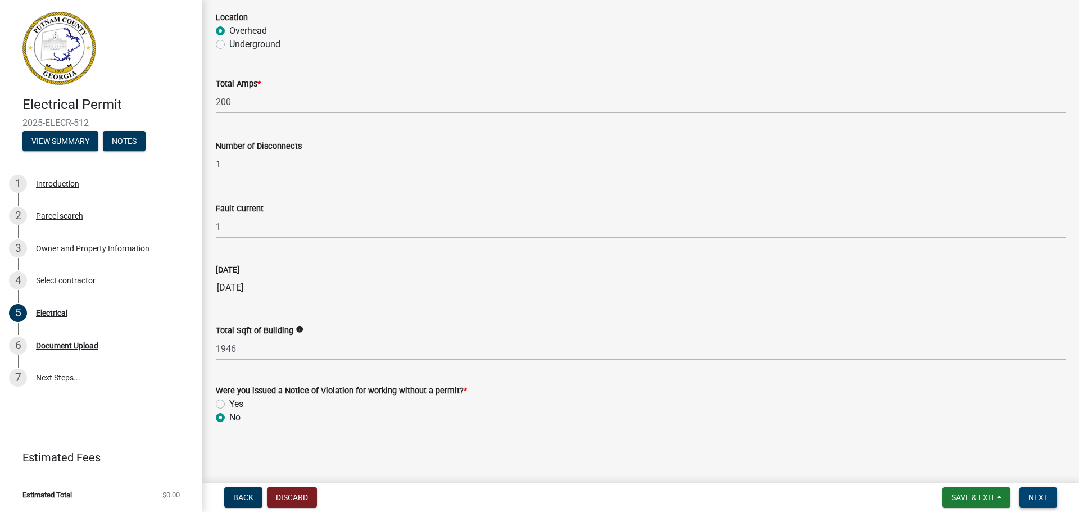
click at [1038, 500] on span "Next" at bounding box center [1039, 497] width 20 height 9
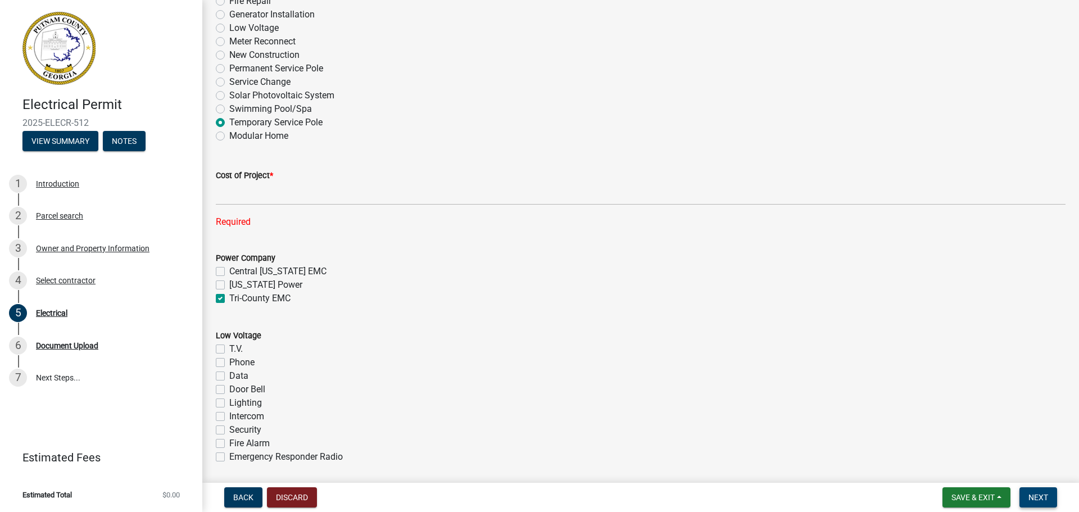
scroll to position [362, 0]
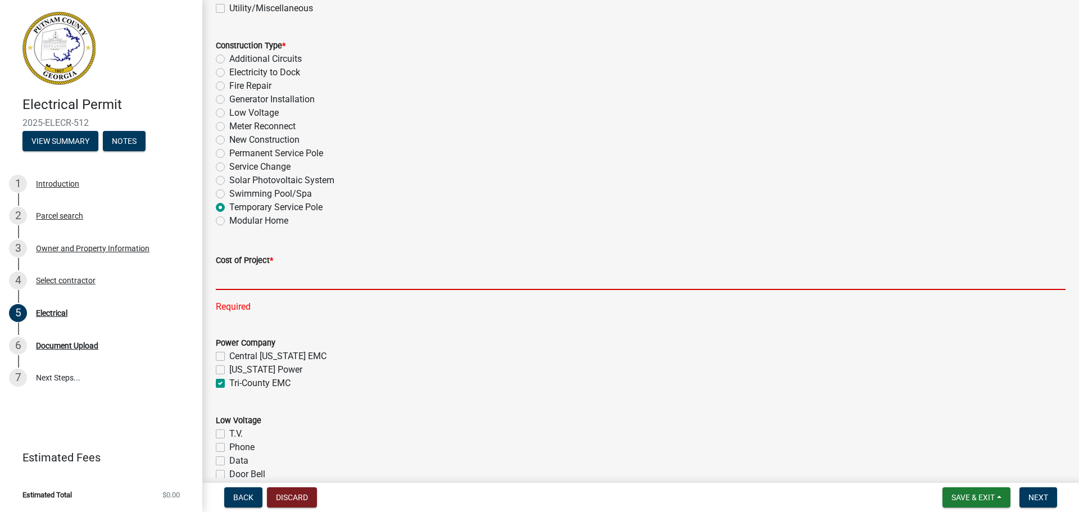
click at [266, 283] on input "text" at bounding box center [641, 278] width 850 height 23
click at [237, 286] on input "text" at bounding box center [641, 278] width 850 height 23
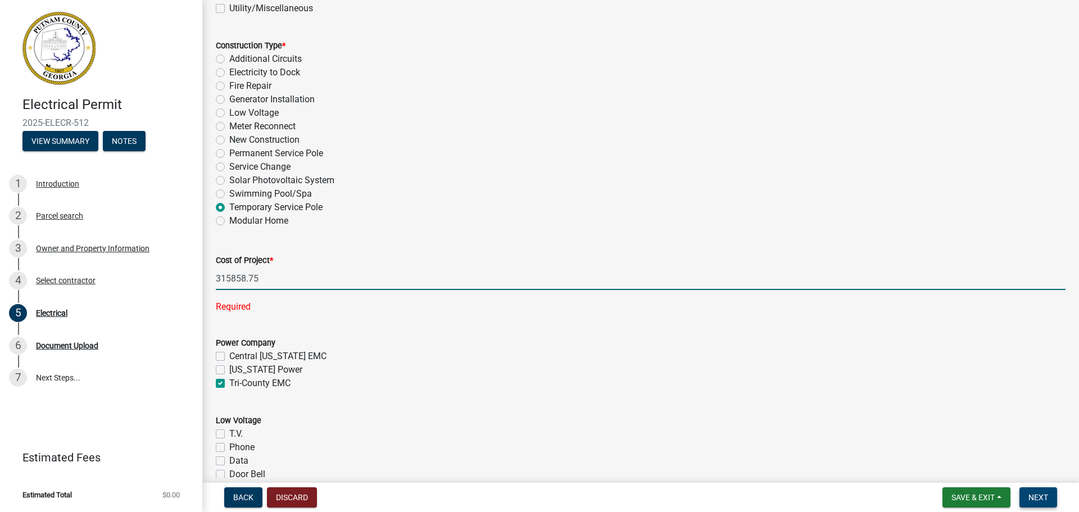
type input "315858.75"
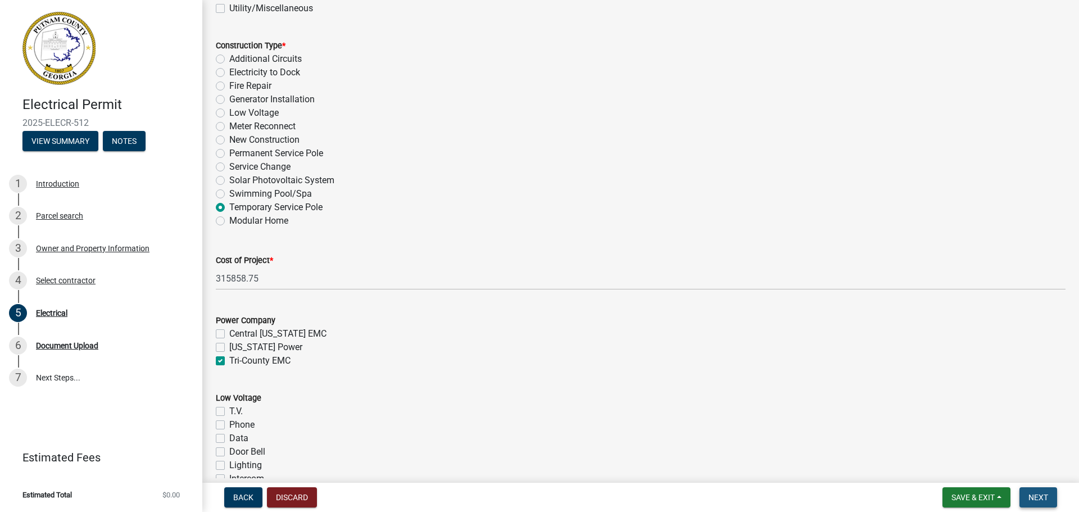
click at [1033, 495] on span "Next" at bounding box center [1039, 497] width 20 height 9
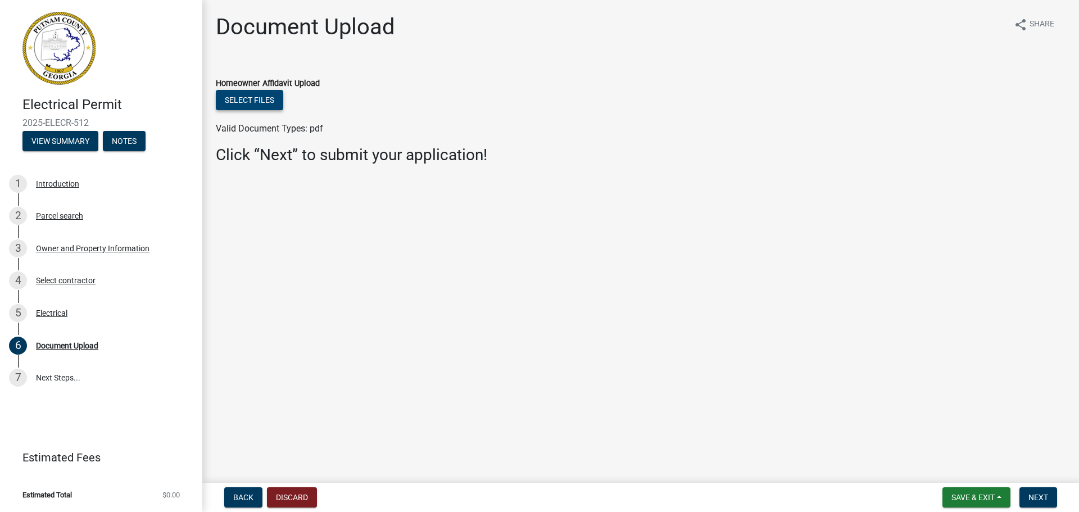
click at [244, 104] on button "Select files" at bounding box center [249, 100] width 67 height 20
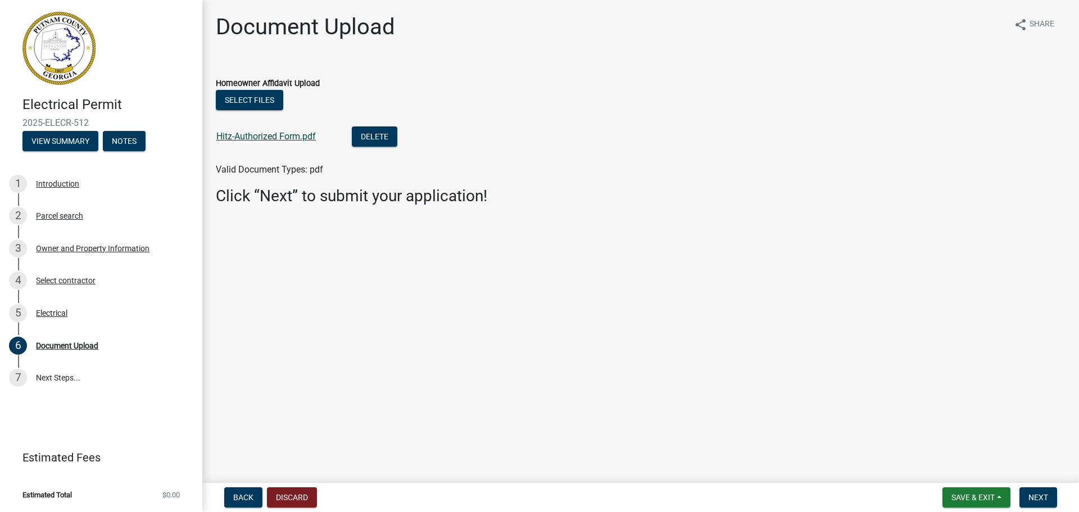
click at [258, 136] on link "Hitz-Authorized Form.pdf" at bounding box center [266, 136] width 100 height 11
click at [1039, 499] on span "Next" at bounding box center [1039, 497] width 20 height 9
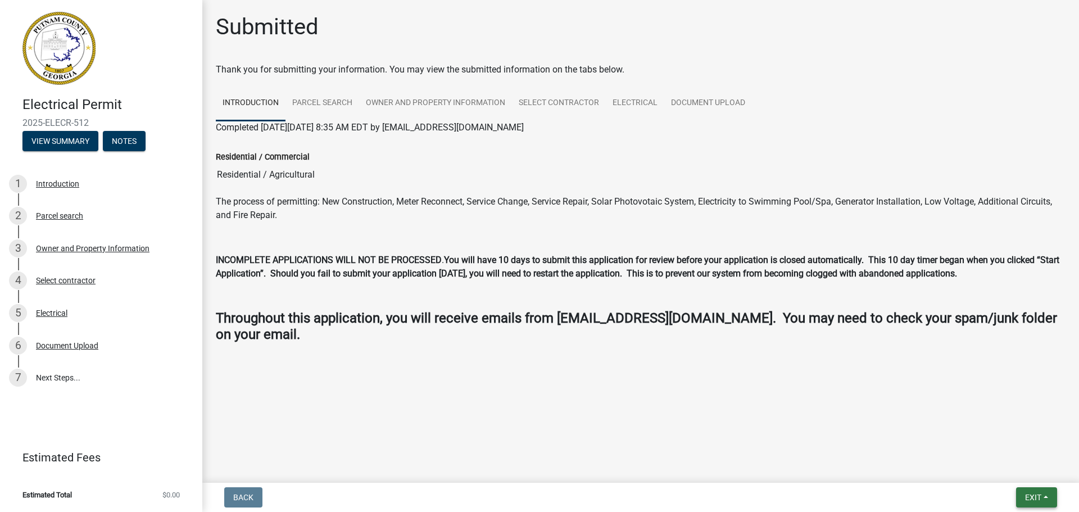
click at [1021, 493] on button "Exit" at bounding box center [1036, 497] width 41 height 20
click at [650, 409] on main "Submitted Thank you for submitting your information. You may view the submitted…" at bounding box center [640, 239] width 877 height 478
click at [1052, 497] on button "Exit" at bounding box center [1036, 497] width 41 height 20
click at [998, 467] on button "Save & Exit" at bounding box center [1013, 468] width 90 height 27
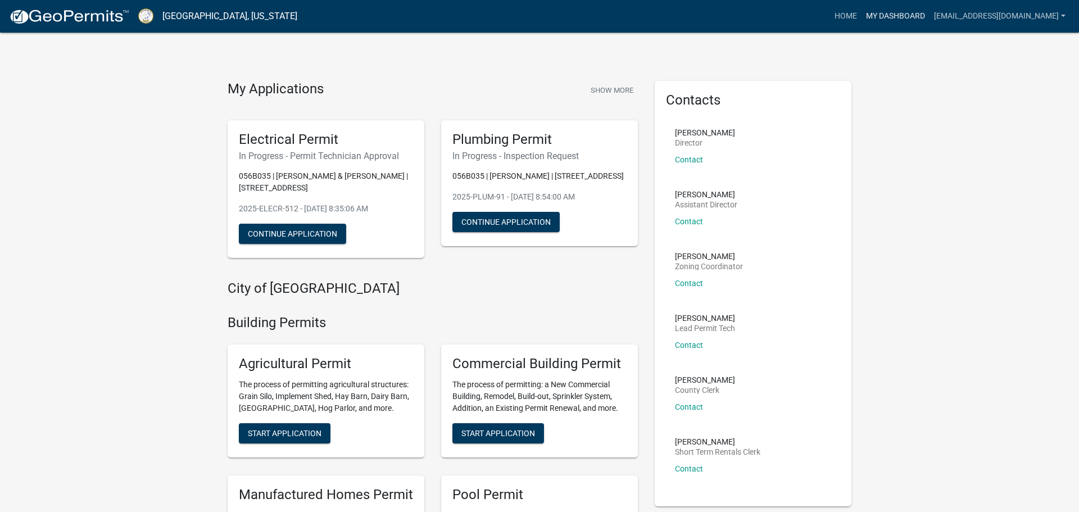
click at [866, 18] on link "My Dashboard" at bounding box center [896, 16] width 68 height 21
